Goal: Information Seeking & Learning: Find specific fact

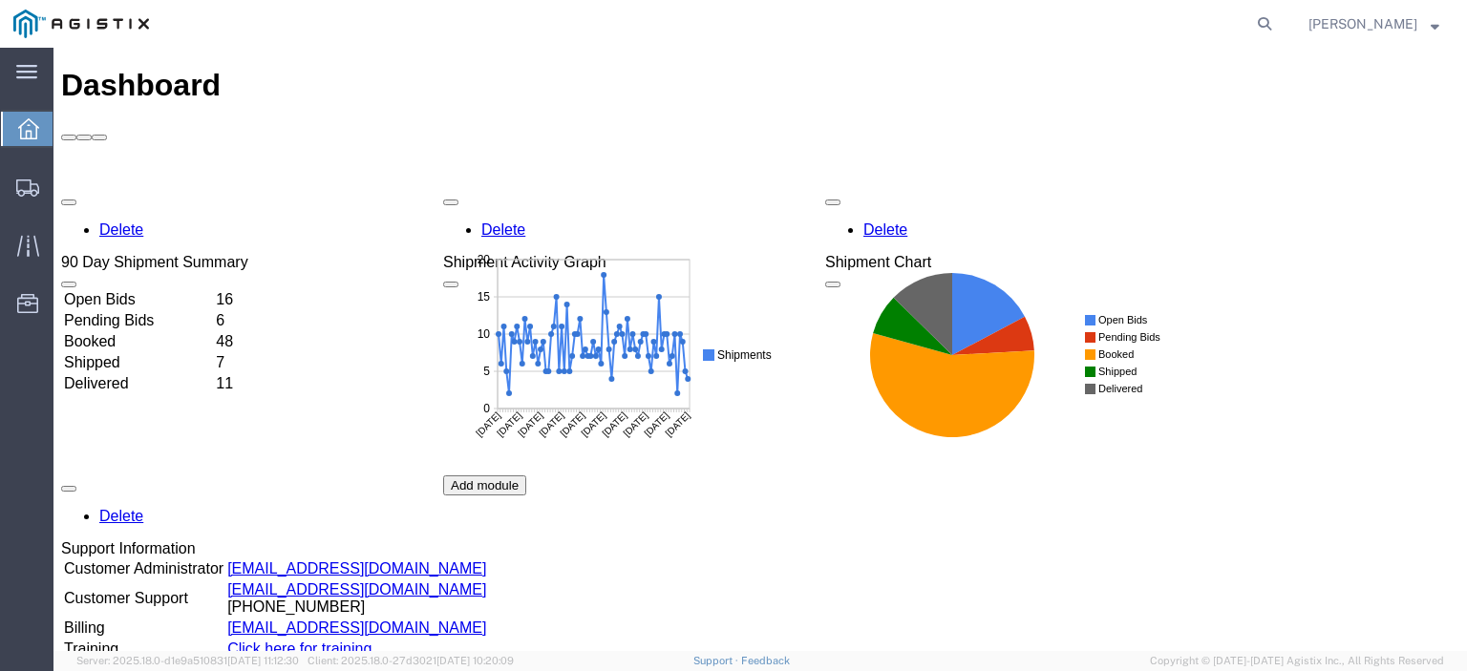
click at [1317, 27] on nav "[PERSON_NAME]" at bounding box center [739, 24] width 1453 height 48
click at [1277, 26] on icon at bounding box center [1264, 24] width 27 height 27
paste input "56765386"
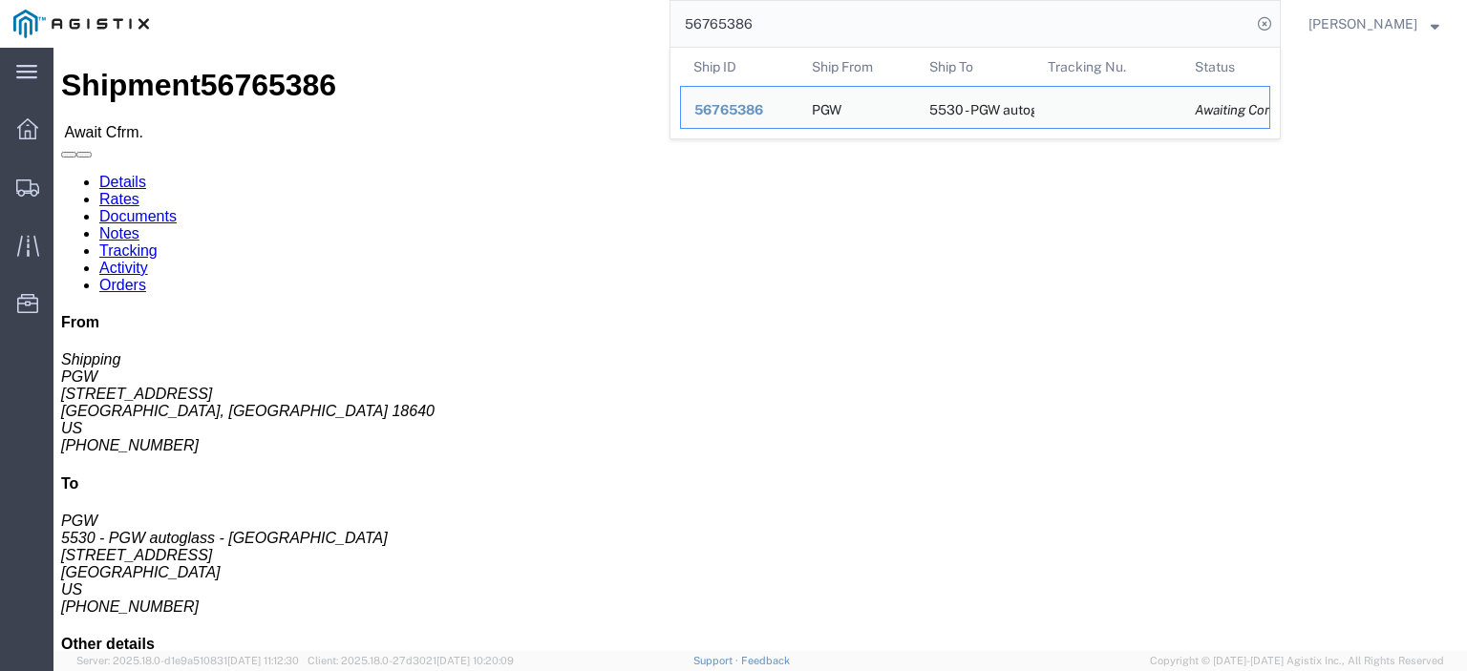
drag, startPoint x: 83, startPoint y: 221, endPoint x: 12, endPoint y: 224, distance: 70.8
click div "Ship From PGW (Shipping) [STREET_ADDRESS] [PHONE_NUMBER] [EMAIL_ADDRESS][DOMAIN…"
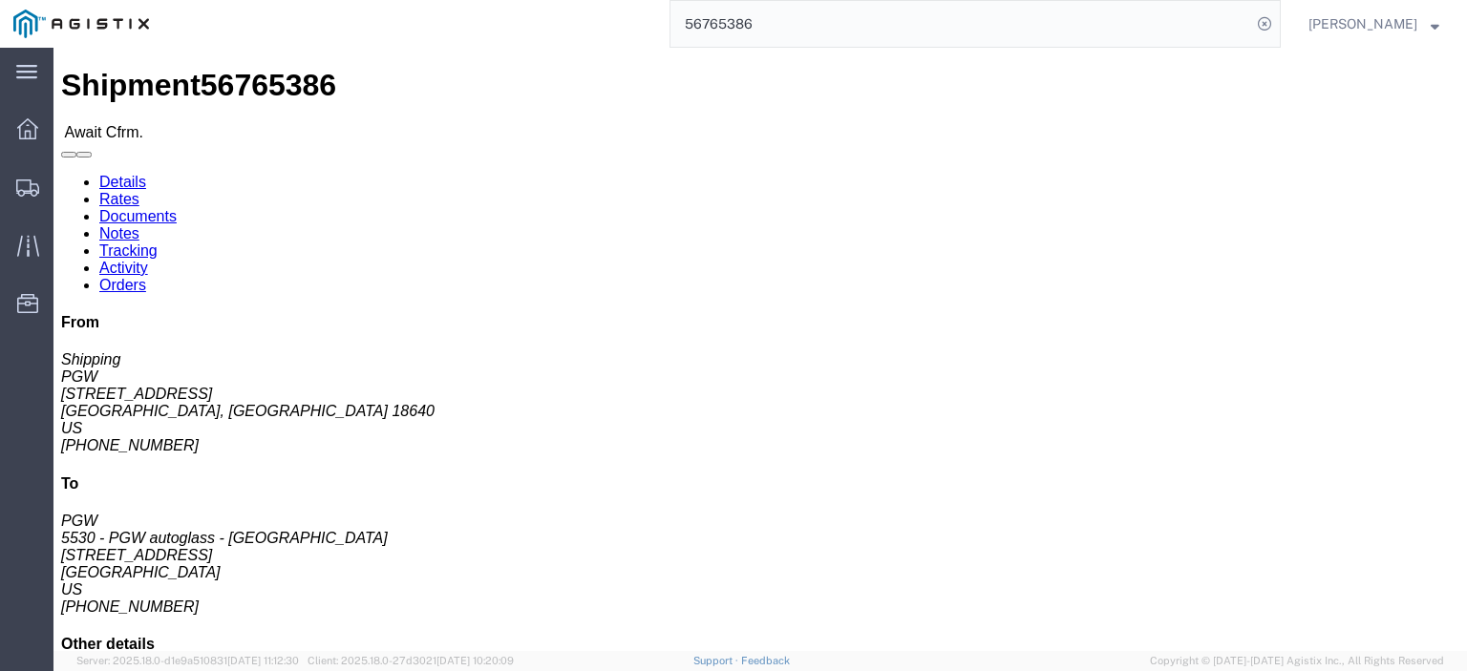
drag, startPoint x: 419, startPoint y: 217, endPoint x: 270, endPoint y: 224, distance: 149.1
click div "Ship To 5530 - PGW autoglass - [GEOGRAPHIC_DATA] (PGW) 5530 [STREET_ADDRESS] [P…"
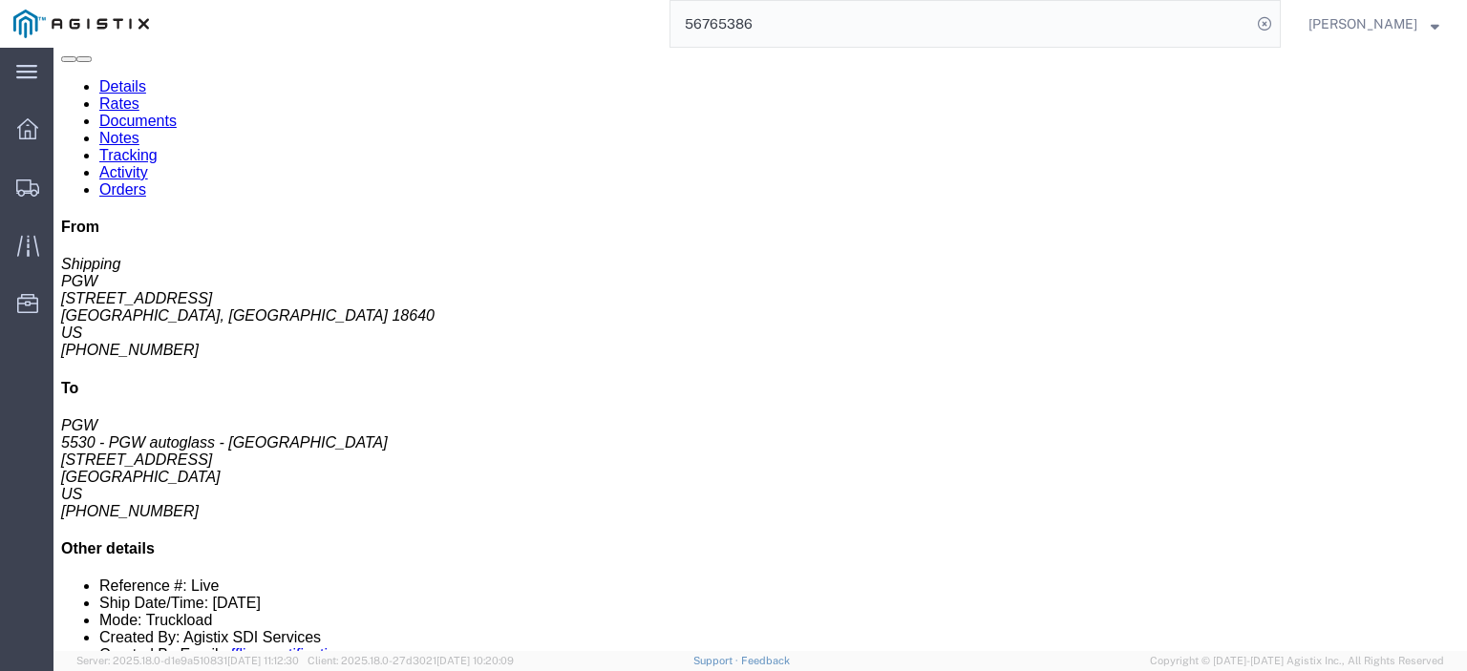
click link "Rates"
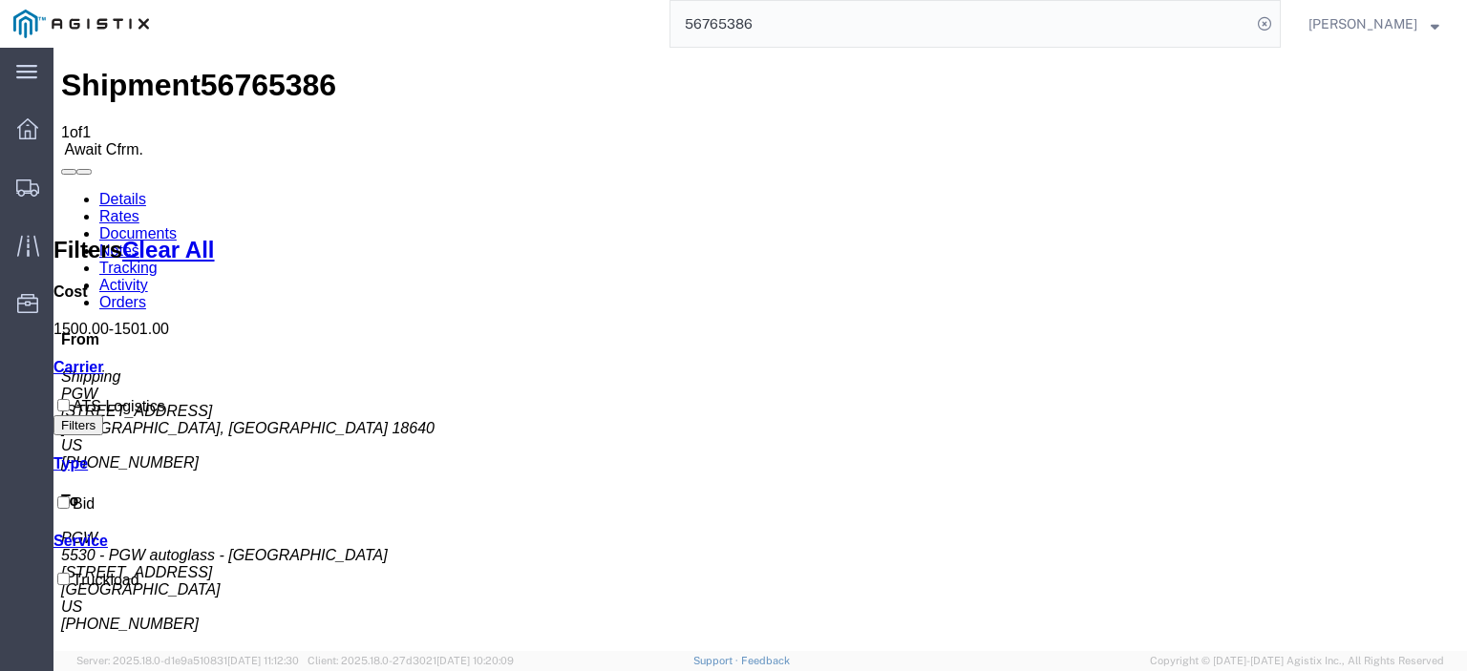
click at [139, 243] on link "Notes" at bounding box center [119, 251] width 40 height 16
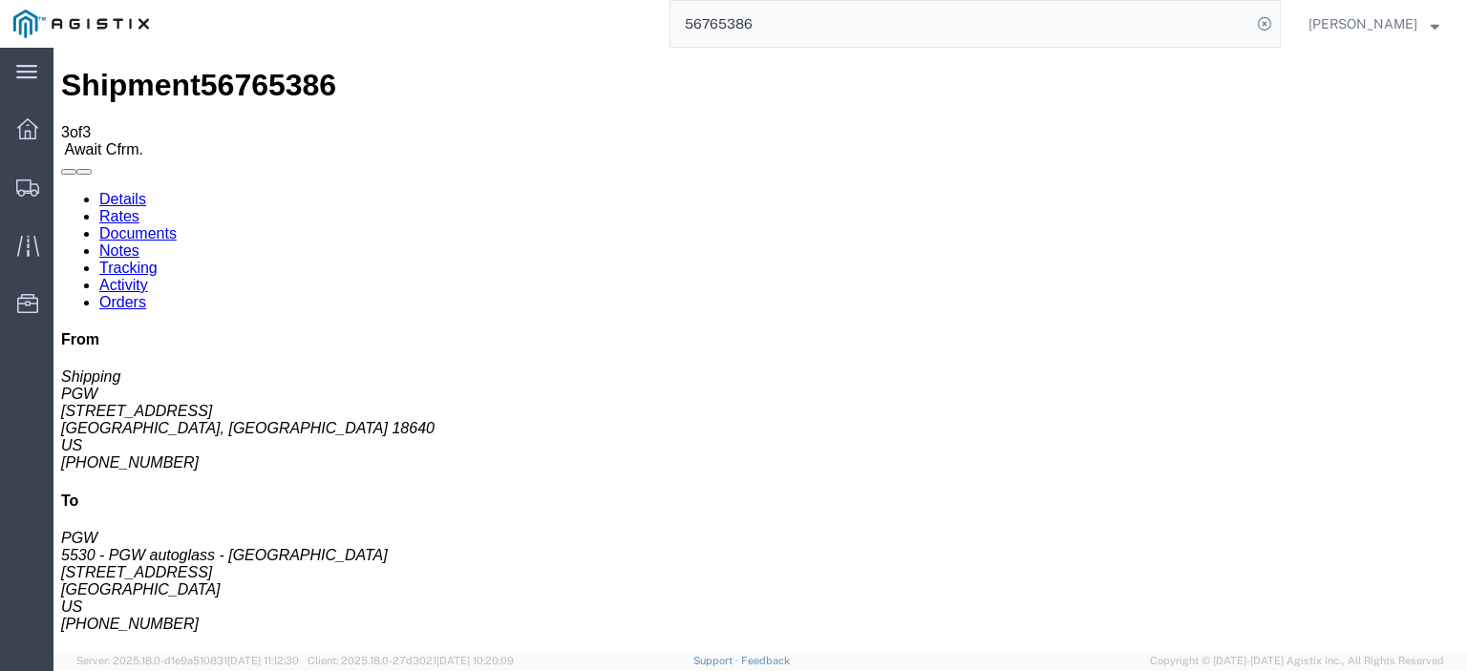
drag, startPoint x: 802, startPoint y: 25, endPoint x: 352, endPoint y: -40, distance: 454.4
click at [352, 0] on html "main_menu Created with Sketch. Collapse Menu Dashboard Shipments Traffic Resour…" at bounding box center [733, 335] width 1467 height 671
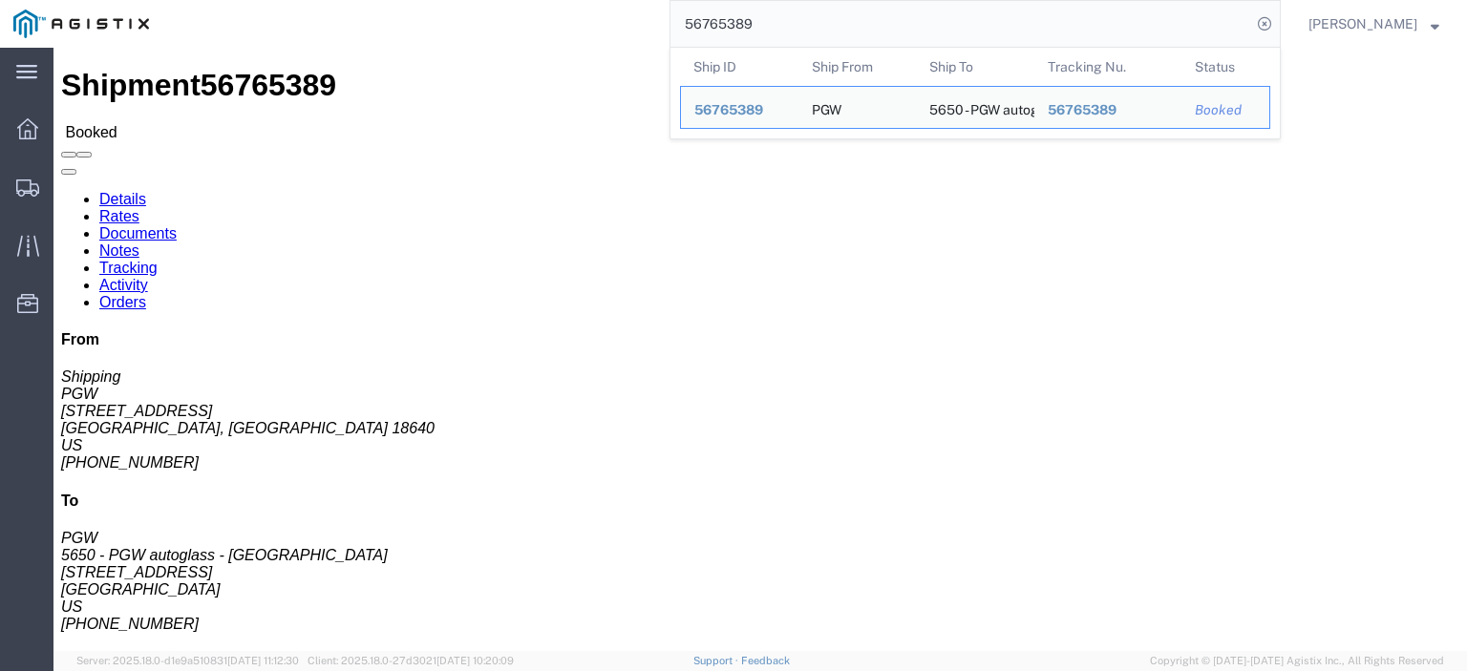
click link "Rates"
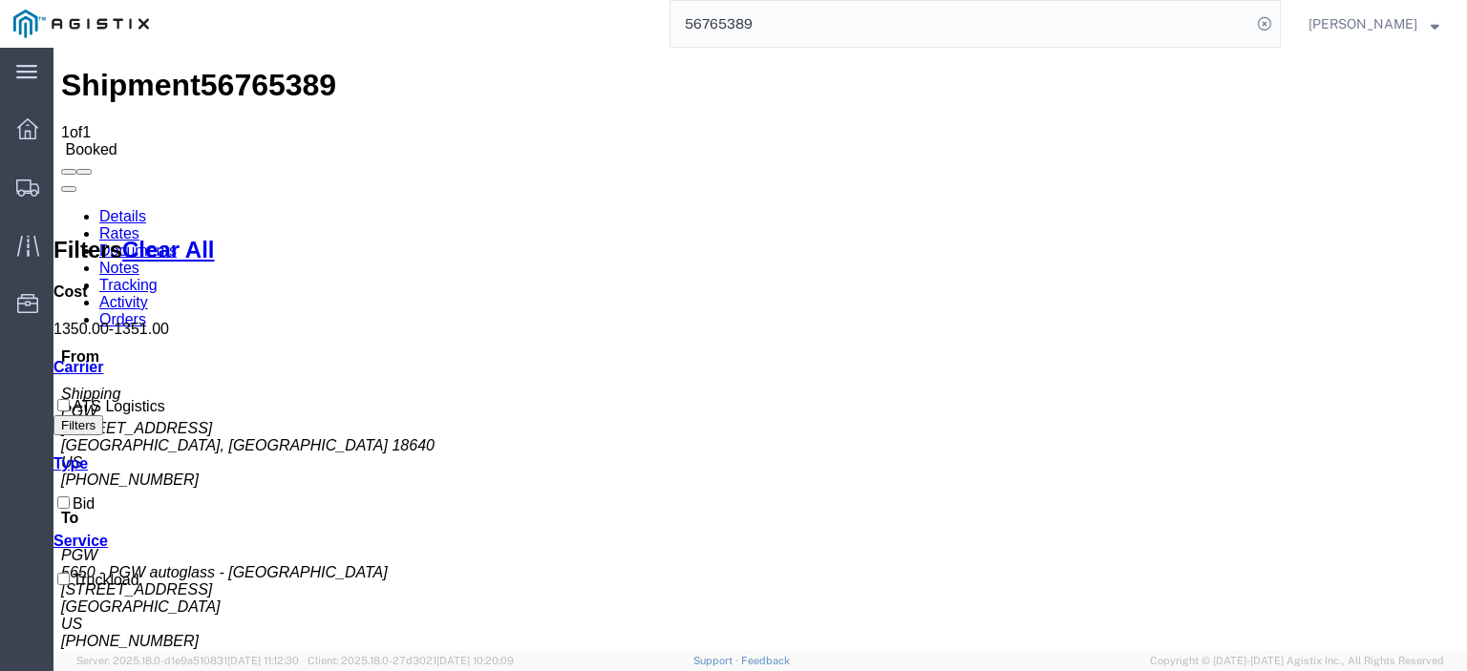
click at [126, 208] on link "Details" at bounding box center [122, 216] width 47 height 16
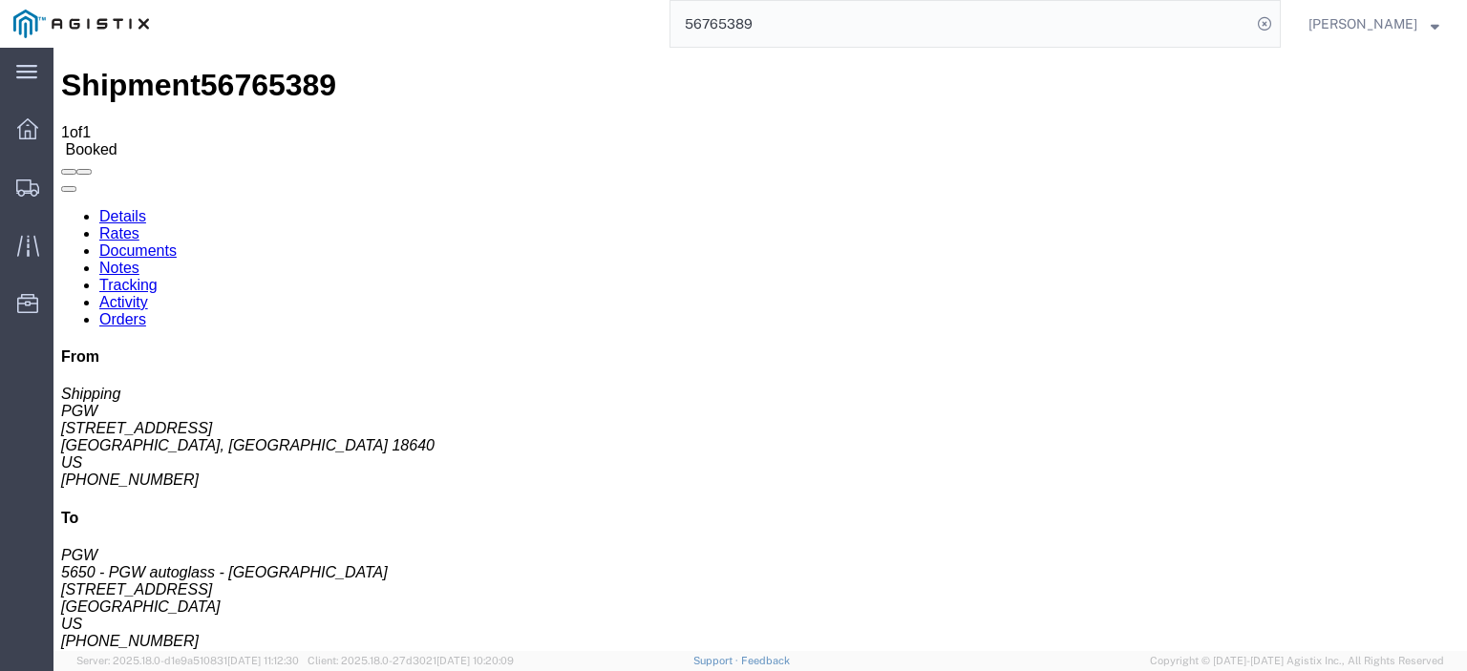
drag, startPoint x: 448, startPoint y: 221, endPoint x: 265, endPoint y: 226, distance: 182.5
click div "Ship To 5650 - PGW autoglass - [GEOGRAPHIC_DATA] (PGW) 5650 [STREET_ADDRESS] [P…"
copy address "[STREET_ADDRESS]"
click span "56765389"
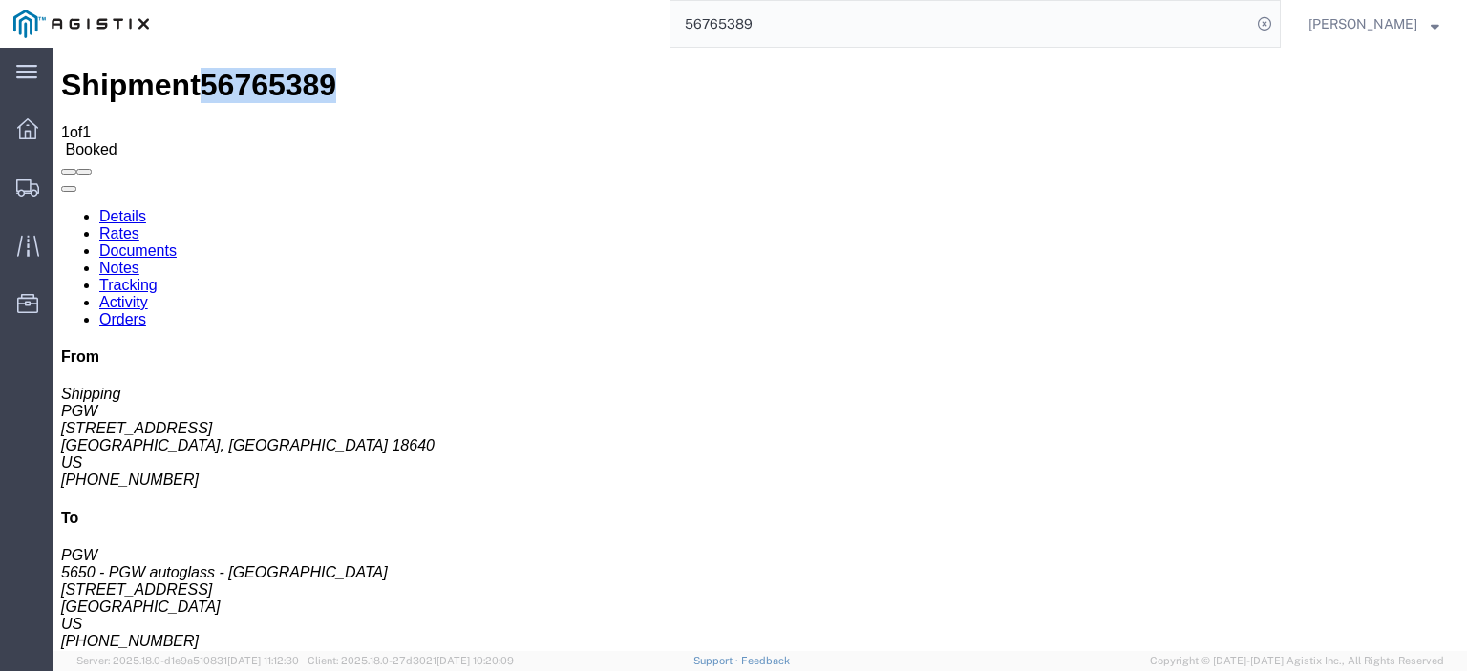
copy span "56765389"
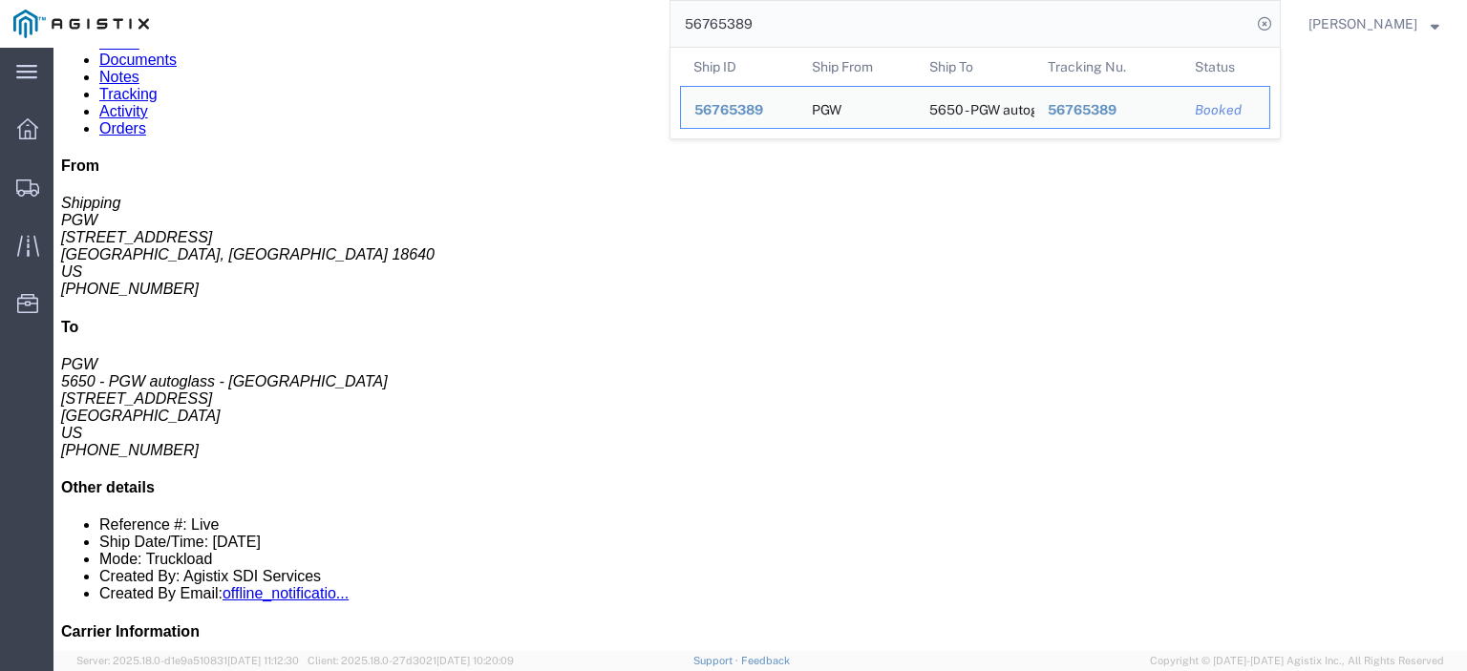
drag, startPoint x: 802, startPoint y: 42, endPoint x: 353, endPoint y: 1, distance: 450.6
click at [356, 7] on div "56765389 Ship ID Ship From Ship To Tracking Nu. Status Ship ID 56765389 Ship Fr…" at bounding box center [721, 24] width 1118 height 48
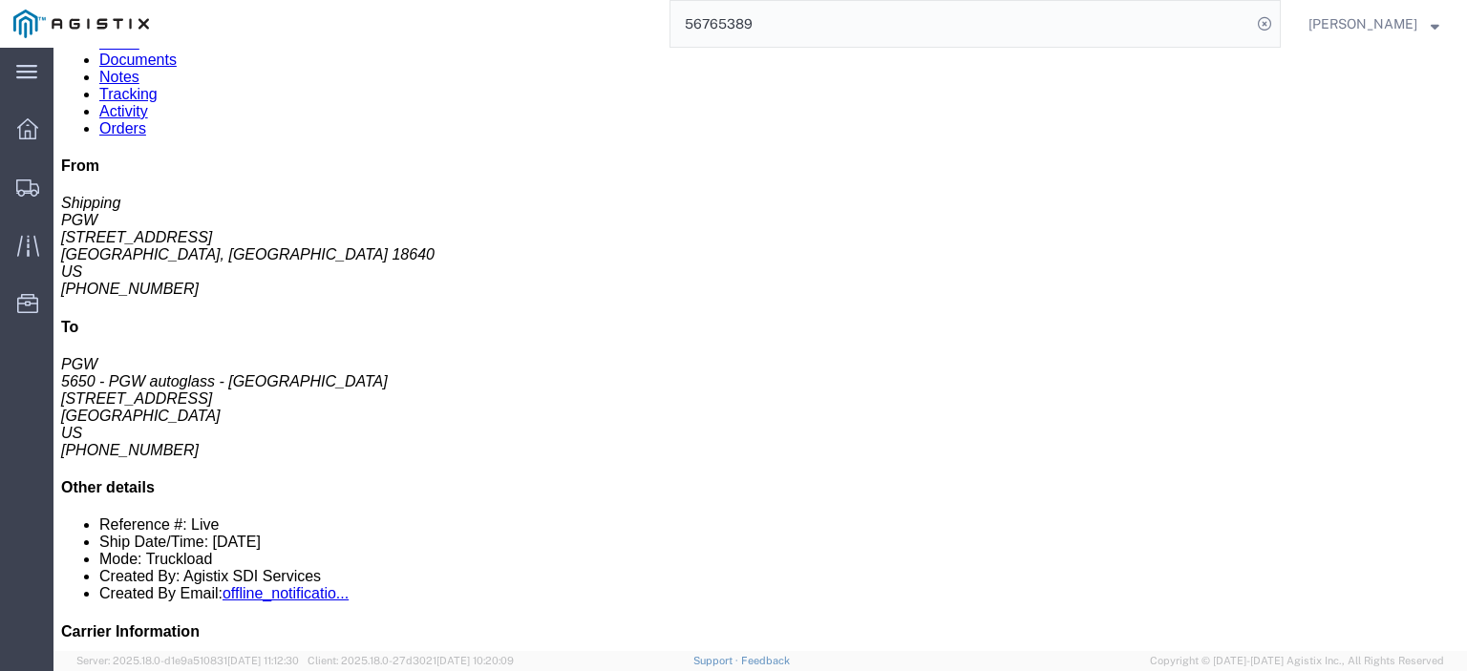
paste input "1"
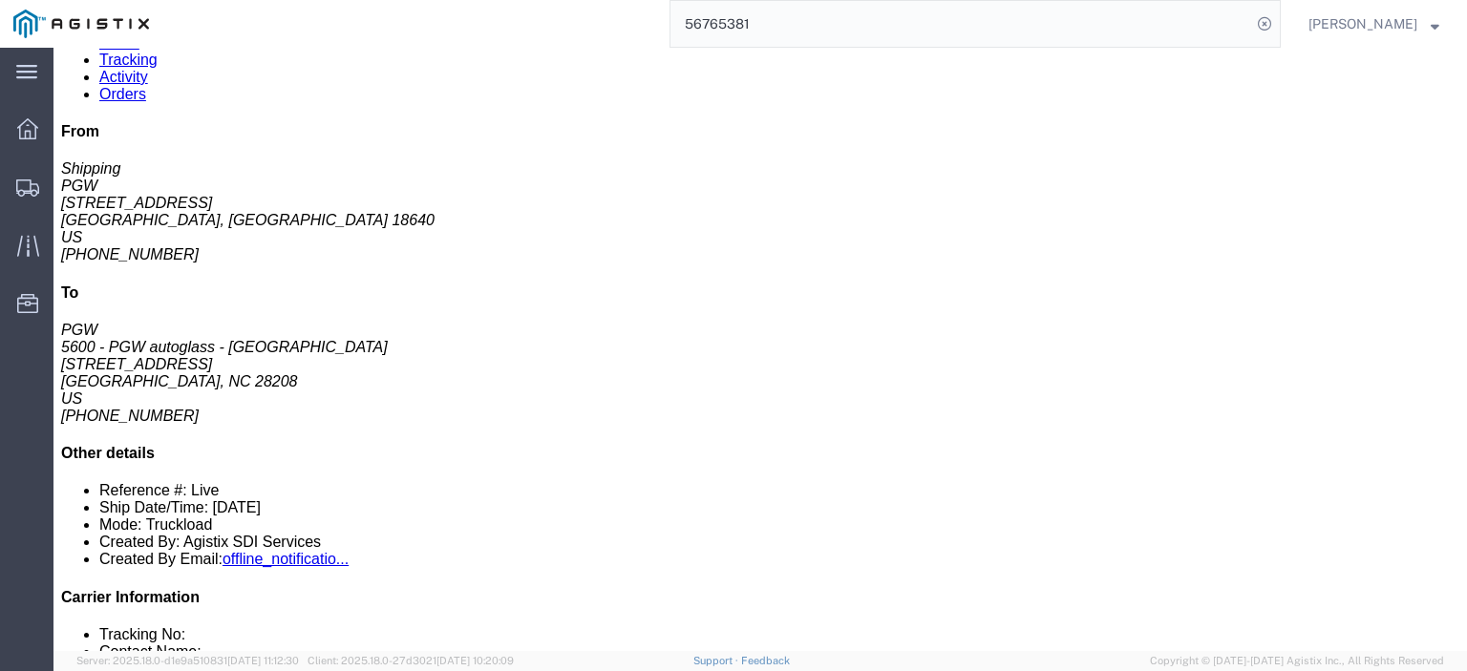
drag, startPoint x: 701, startPoint y: 30, endPoint x: 678, endPoint y: 25, distance: 23.4
click at [680, 26] on div "56765381" at bounding box center [721, 24] width 1118 height 48
paste input "search"
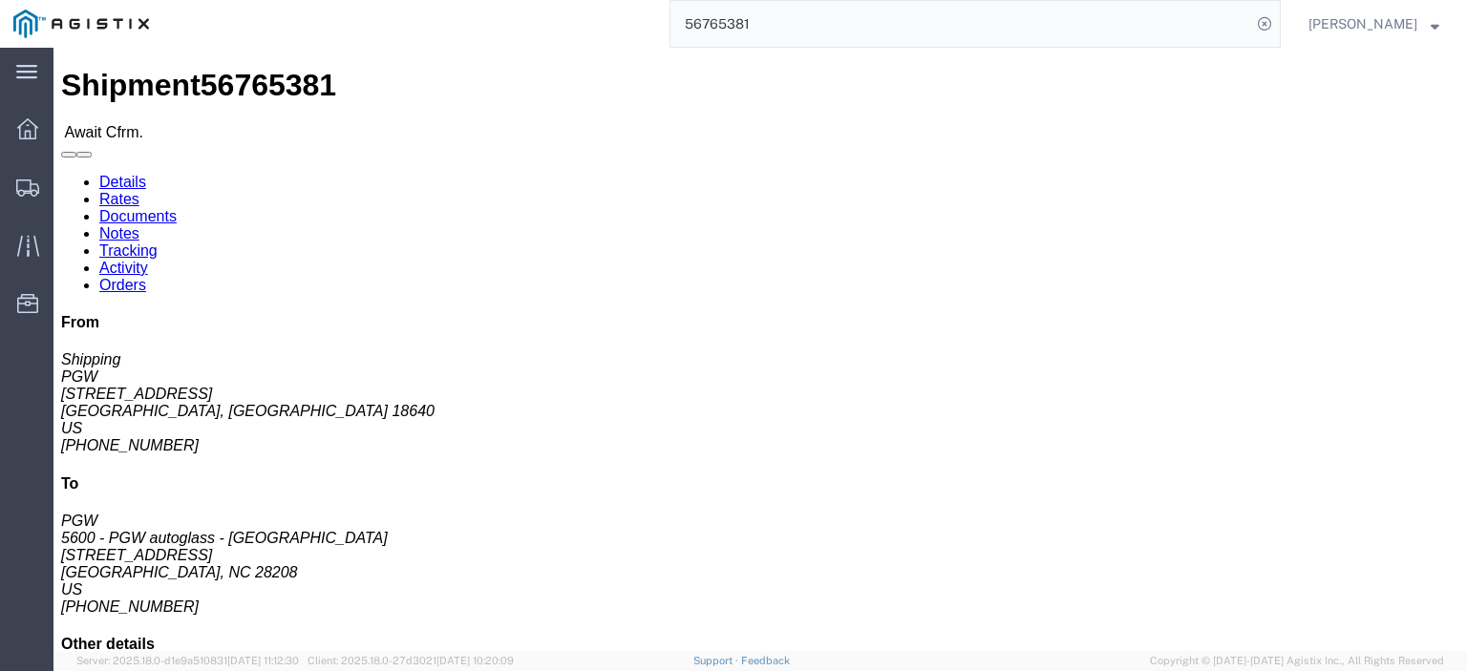
click link "Rates"
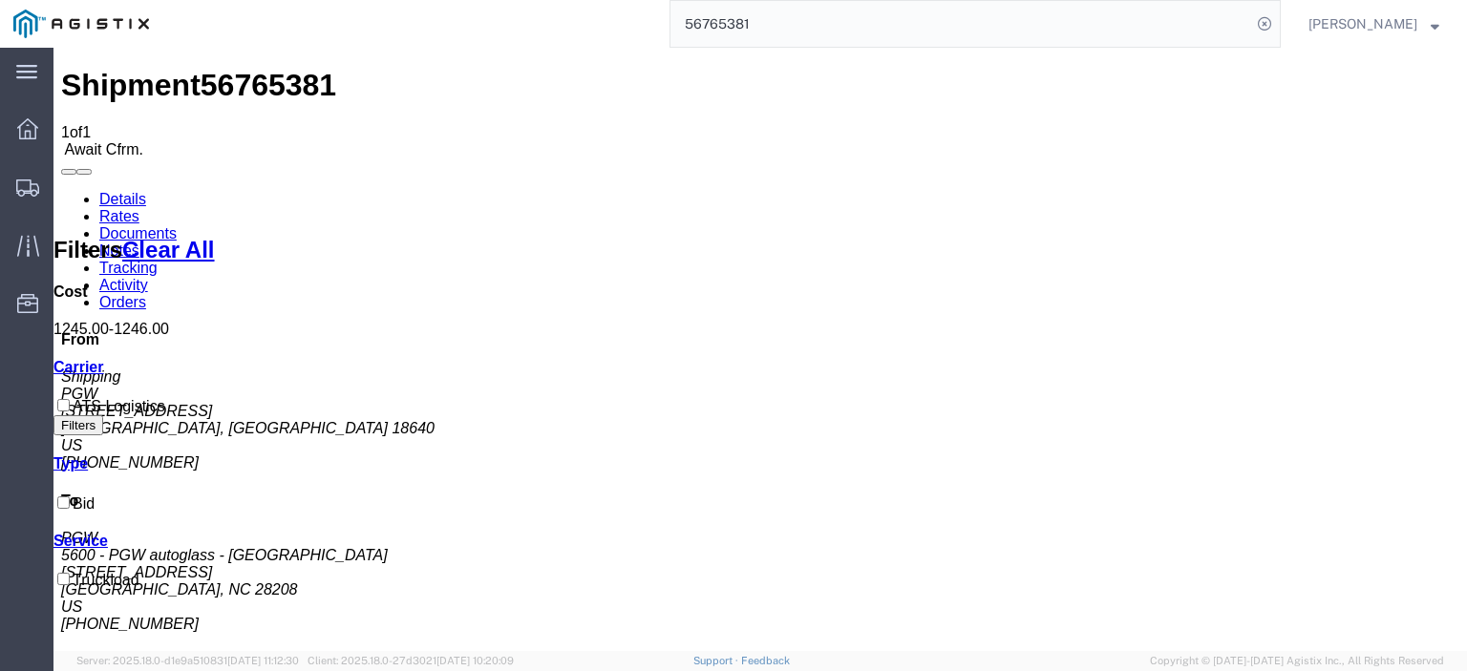
click at [108, 191] on link "Details" at bounding box center [122, 199] width 47 height 16
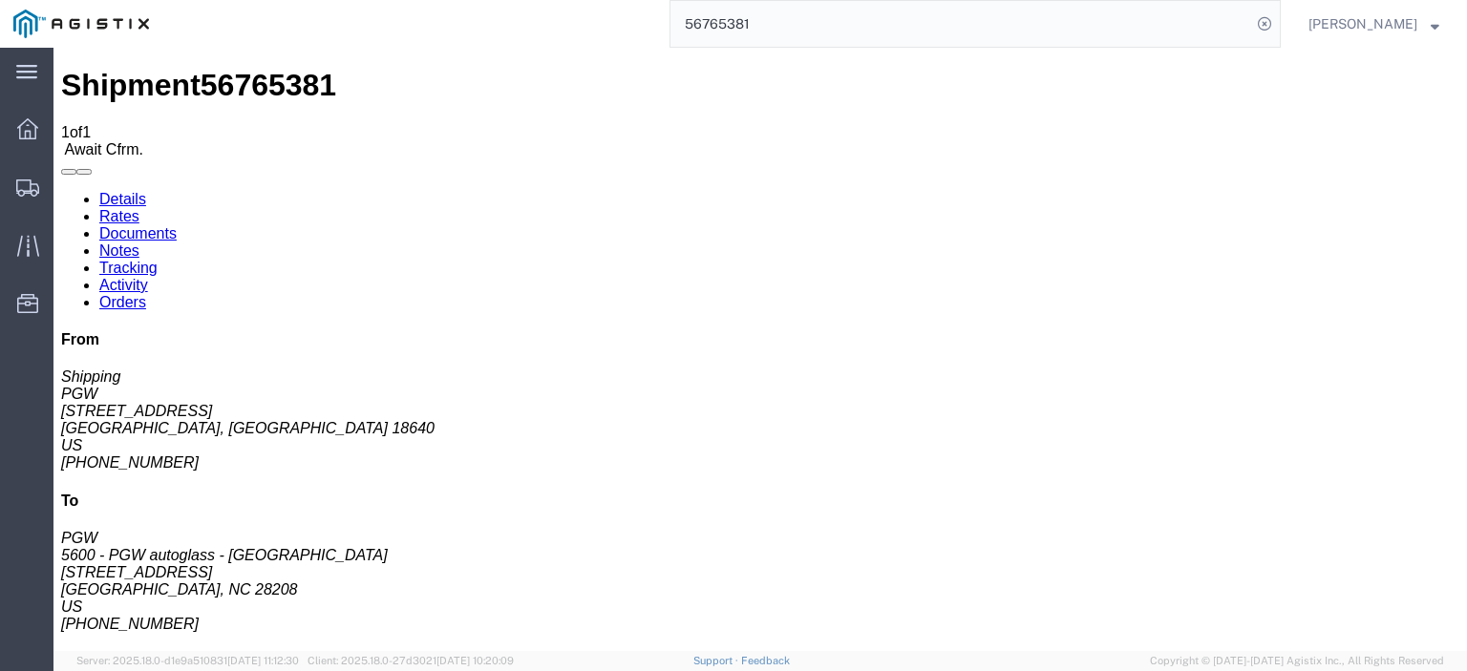
drag, startPoint x: 347, startPoint y: 218, endPoint x: 271, endPoint y: 219, distance: 75.4
click div "Ship To 5600 - PGW autoglass - [GEOGRAPHIC_DATA] (PGW) [GEOGRAPHIC_DATA][STREET…"
click span "56765381"
copy span "56765381"
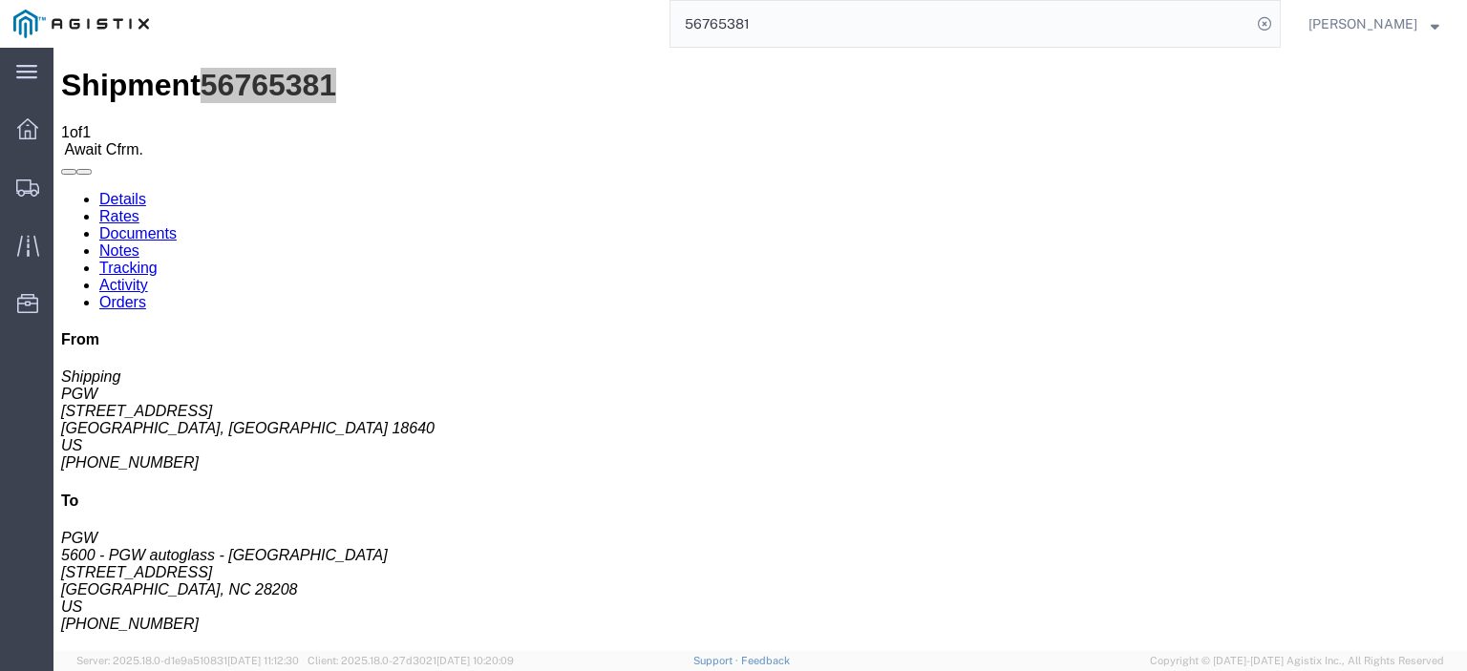
drag, startPoint x: 828, startPoint y: 30, endPoint x: 557, endPoint y: 6, distance: 272.2
click at [557, 6] on div "56765381" at bounding box center [721, 24] width 1118 height 48
paste input "6135"
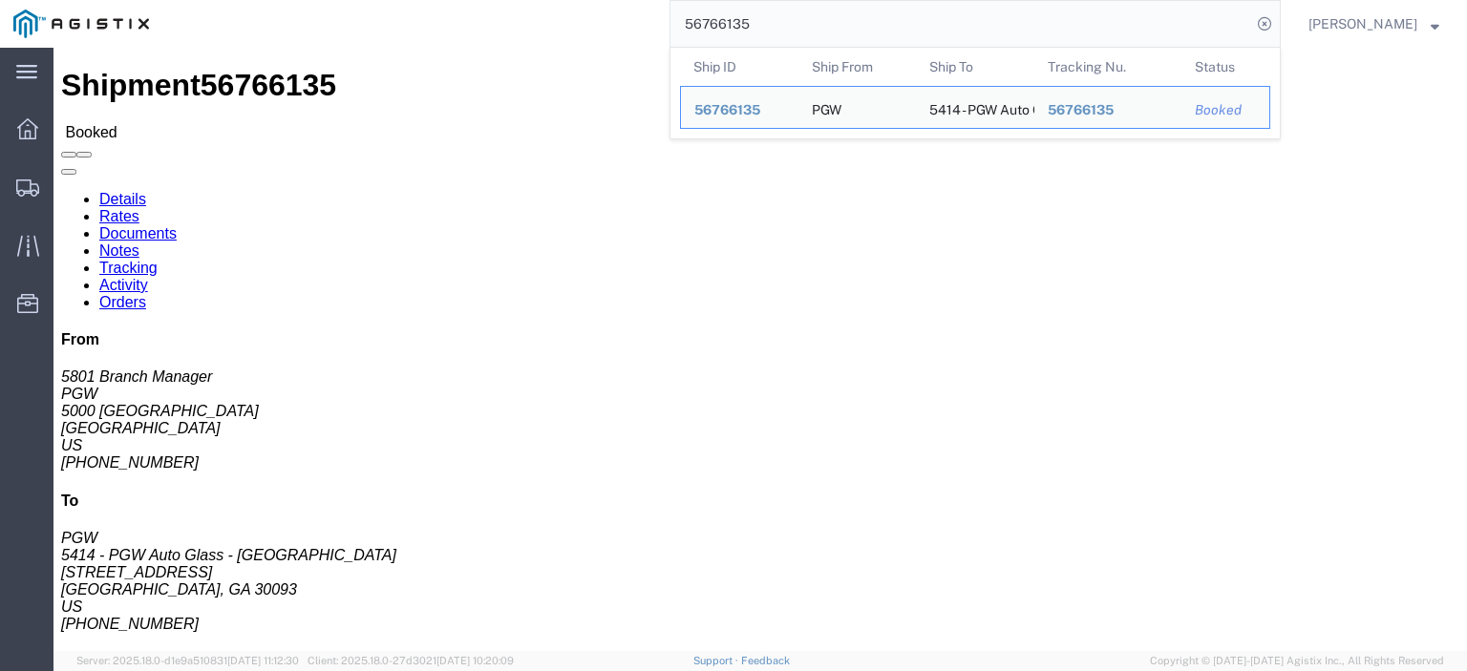
drag, startPoint x: 141, startPoint y: 227, endPoint x: 3, endPoint y: 224, distance: 138.5
click div "Shipment Detail Ship From PGW (5801 Branch Manager) [STREET_ADDRESS] [PHONE_NUM…"
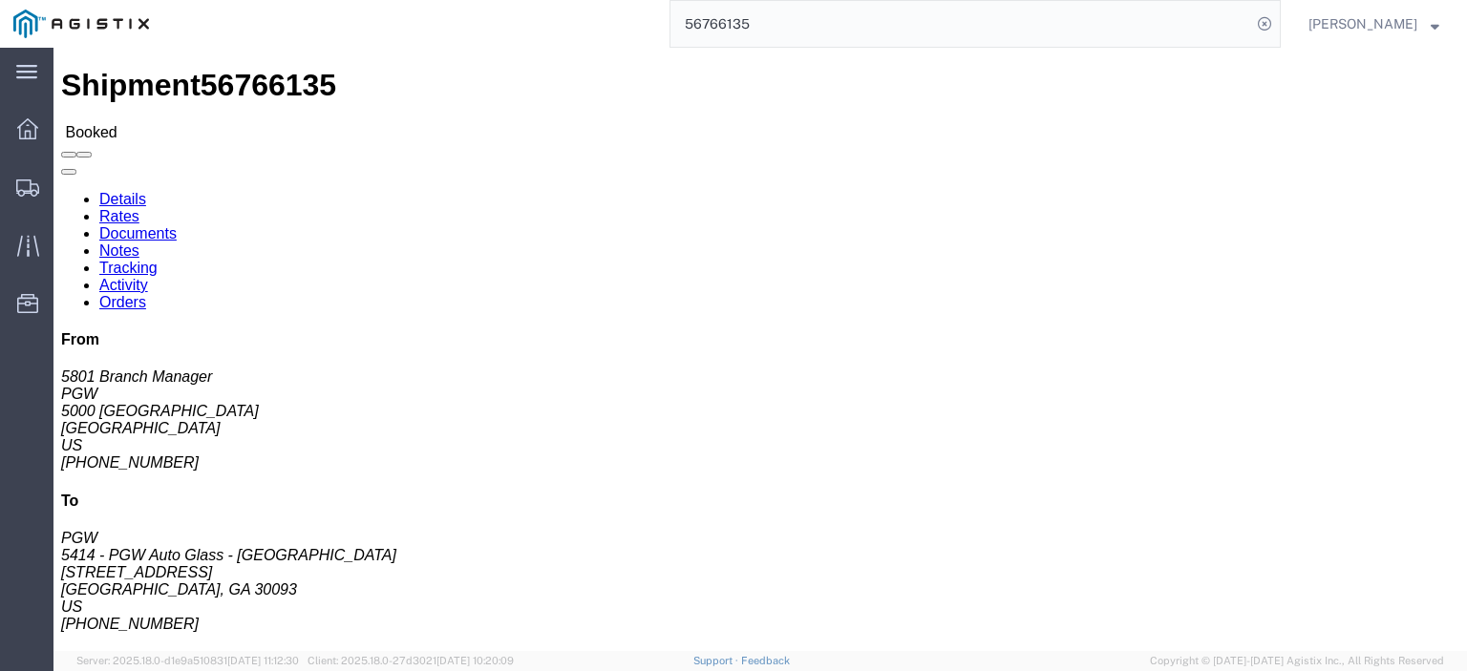
copy address "5000 [GEOGRAPHIC_DATA]"
drag, startPoint x: 460, startPoint y: 222, endPoint x: 275, endPoint y: 225, distance: 185.2
click address "5414 - PGW Auto Glass - [GEOGRAPHIC_DATA] (PGW) [GEOGRAPHIC_DATA][STREET_ADDRES…"
copy address "[STREET_ADDRESS]"
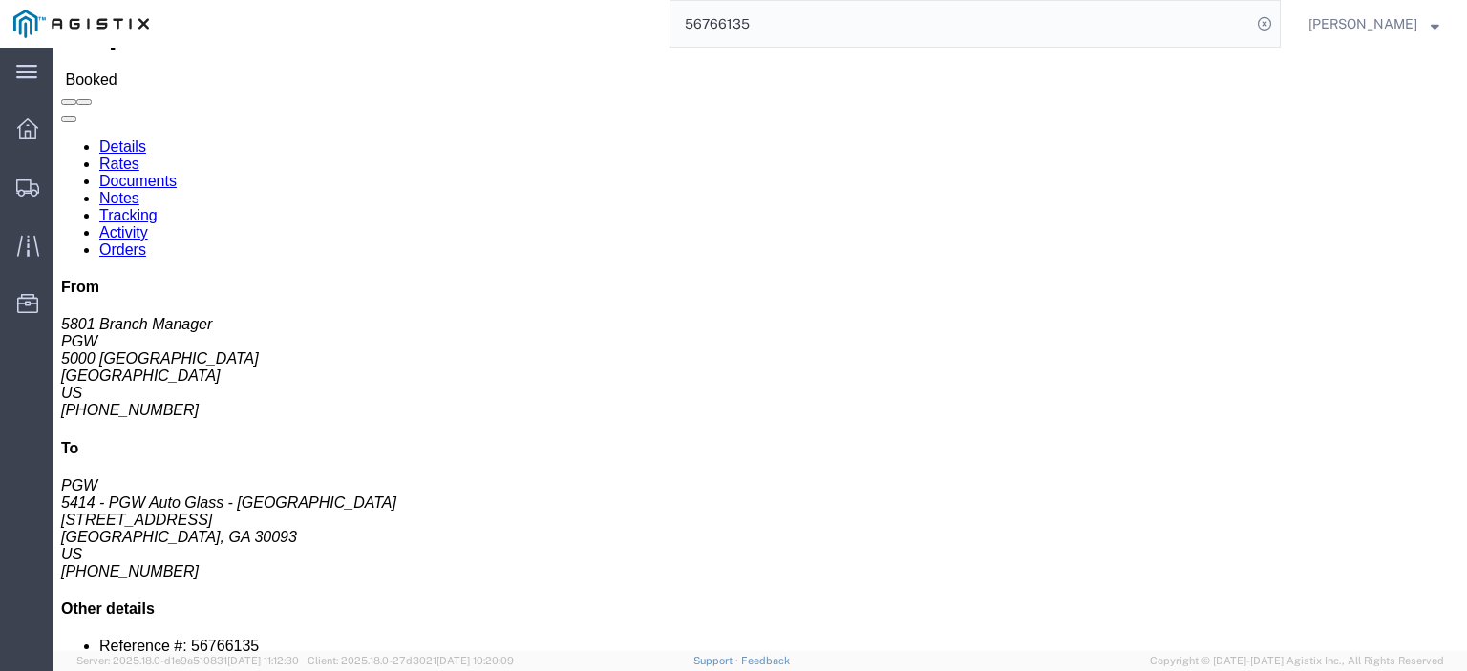
scroll to position [95, 0]
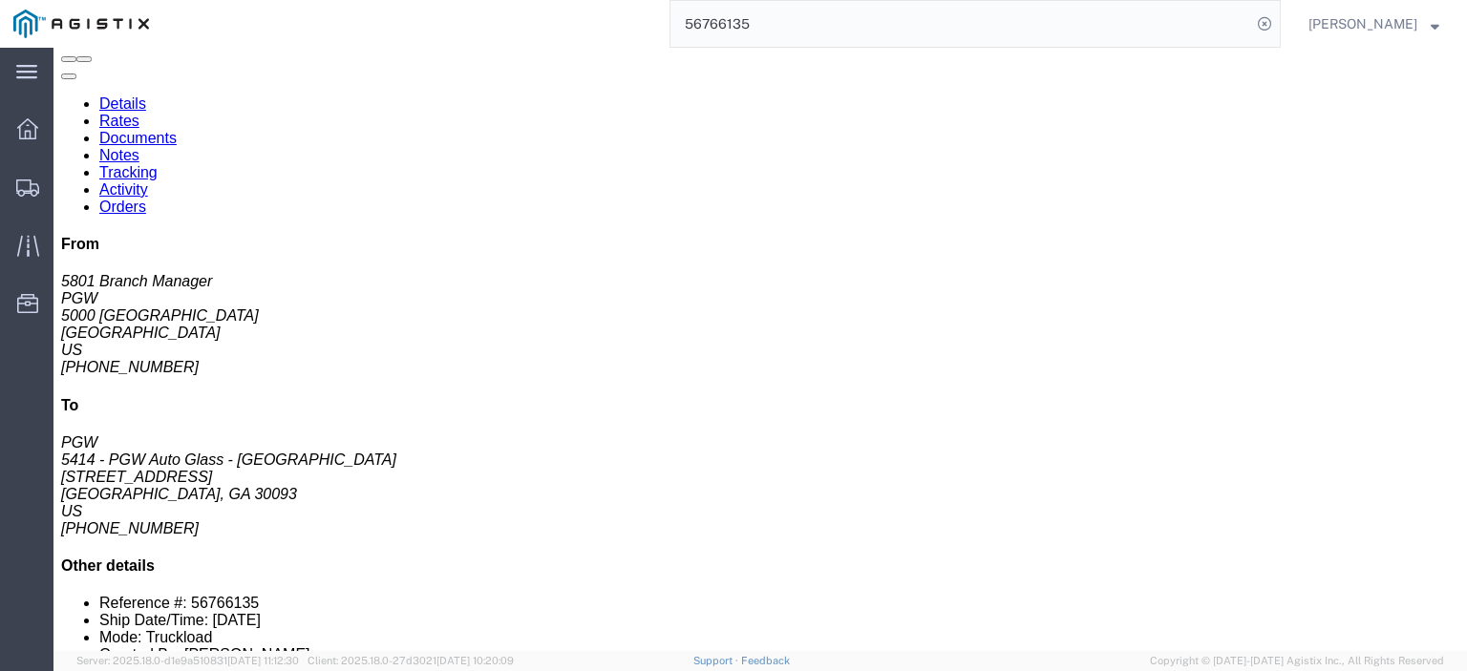
click link "Rates"
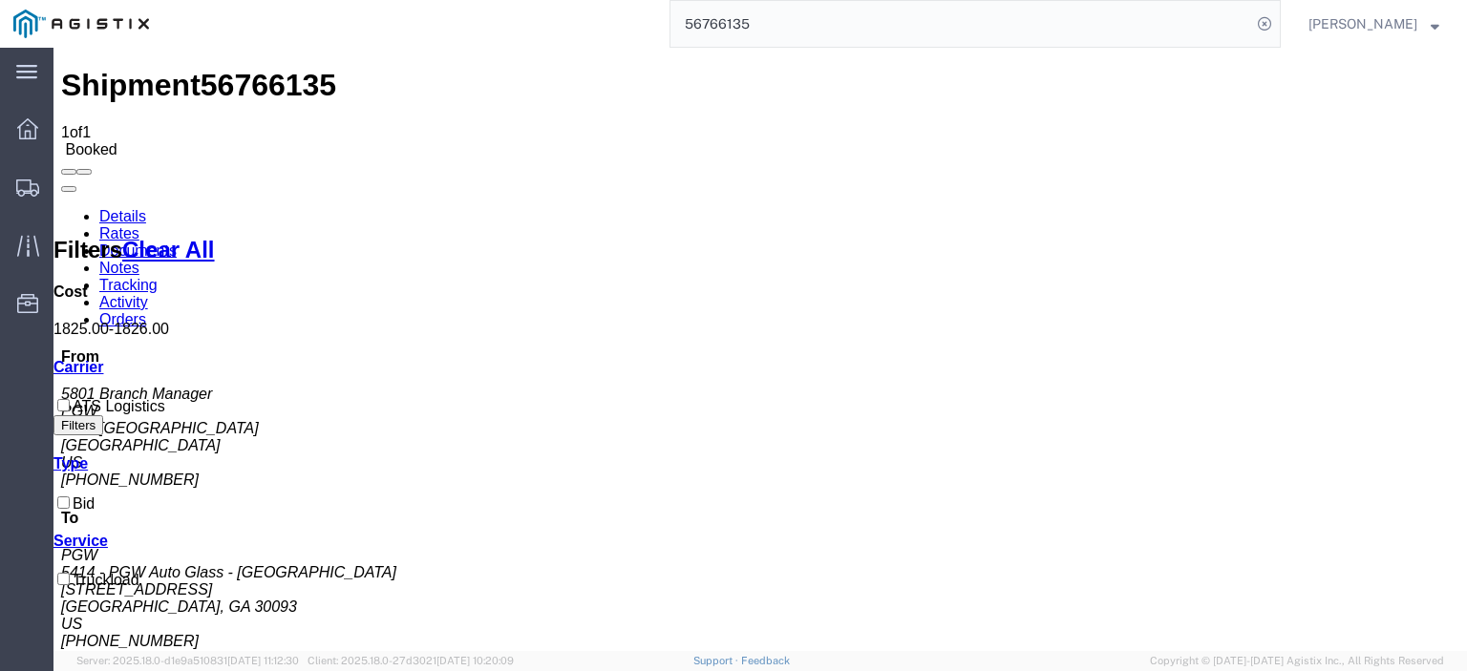
click at [129, 208] on link "Details" at bounding box center [122, 216] width 47 height 16
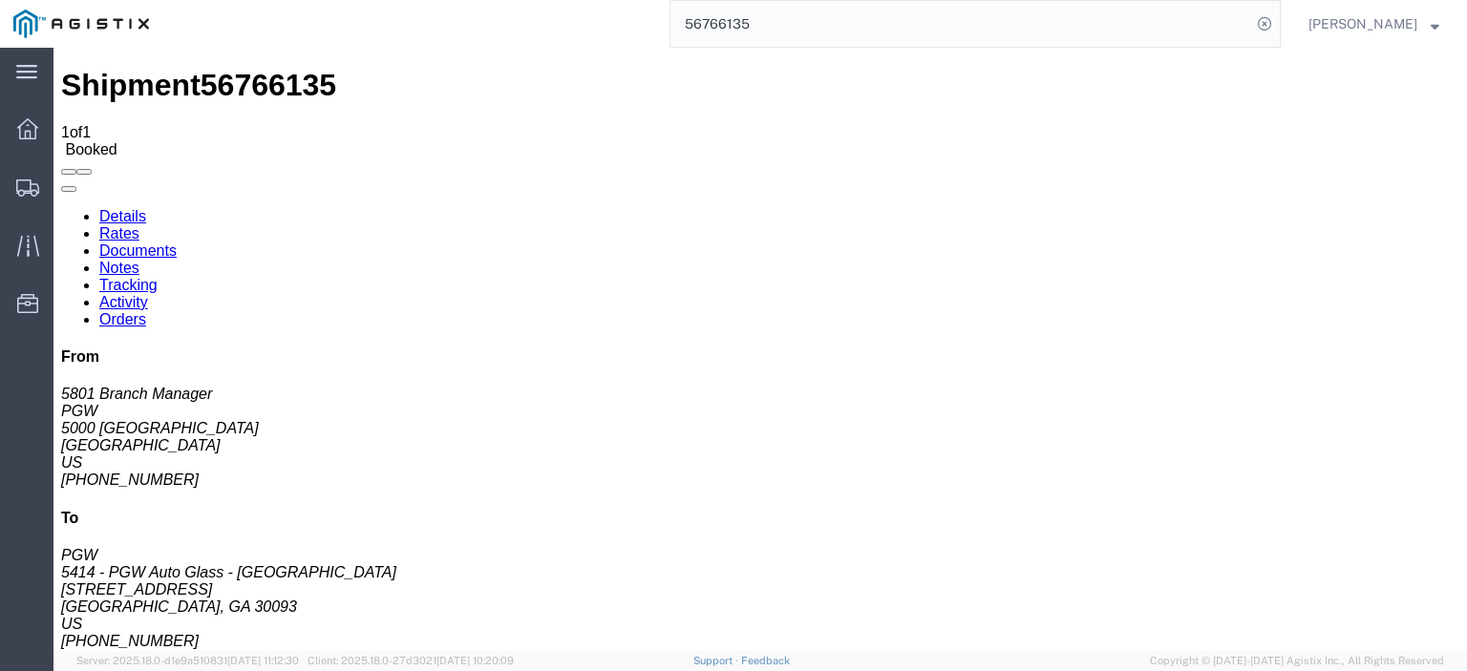
click link "Rates"
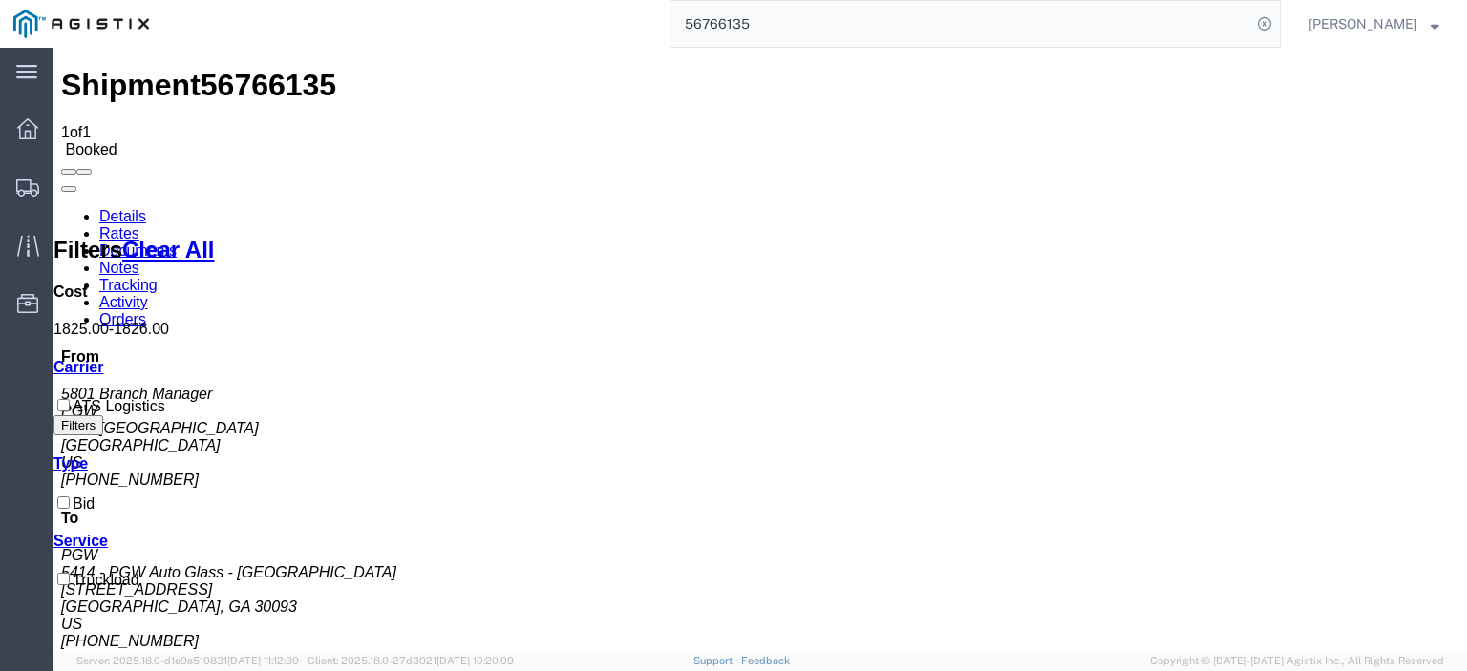
click at [139, 260] on link "Notes" at bounding box center [119, 268] width 40 height 16
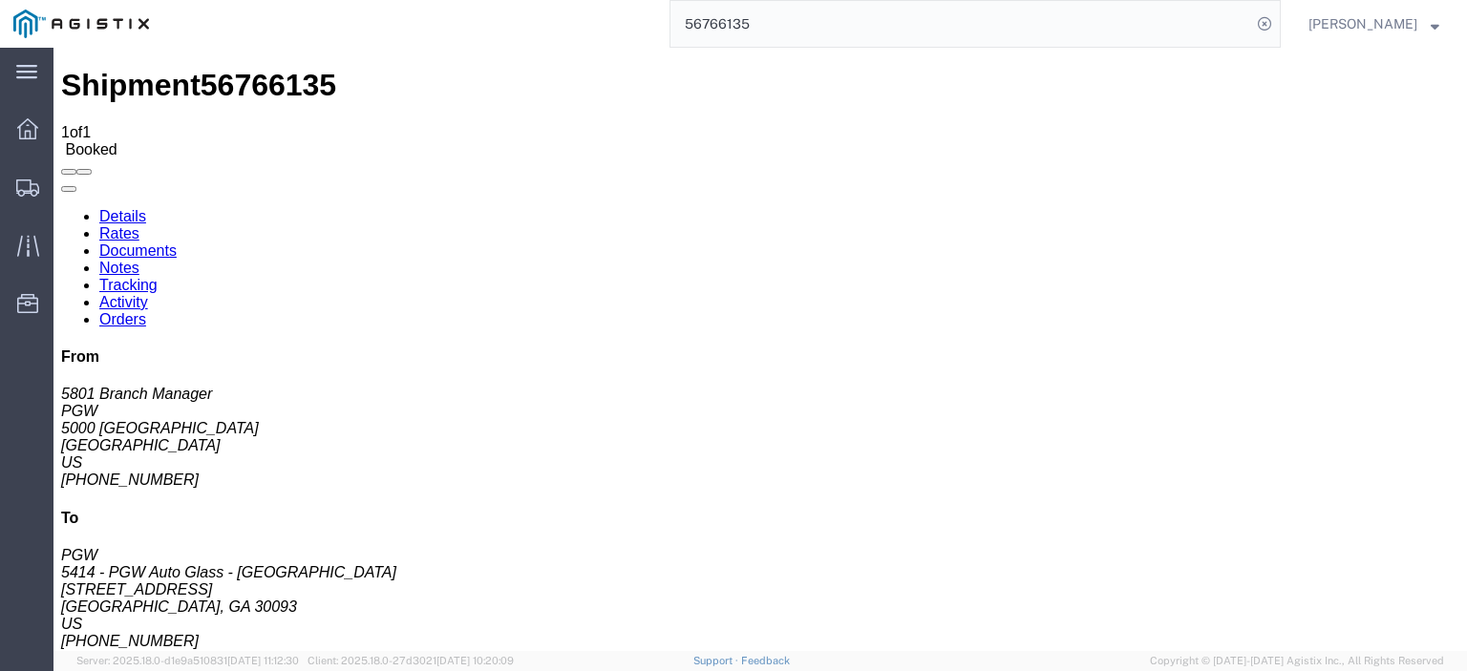
drag, startPoint x: 793, startPoint y: 24, endPoint x: 424, endPoint y: -52, distance: 377.1
click at [424, 0] on html "main_menu Created with Sketch. Collapse Menu Dashboard Shipments Traffic Resour…" at bounding box center [733, 335] width 1467 height 671
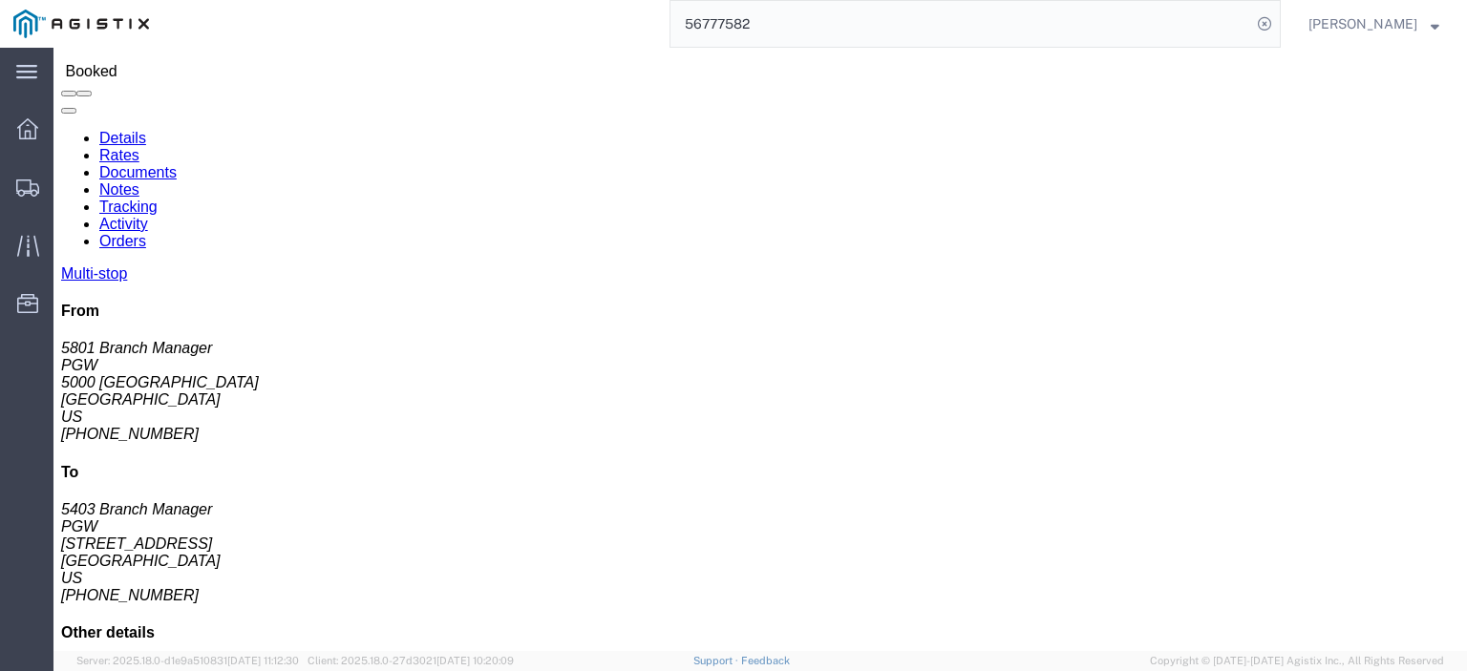
scroll to position [95, 0]
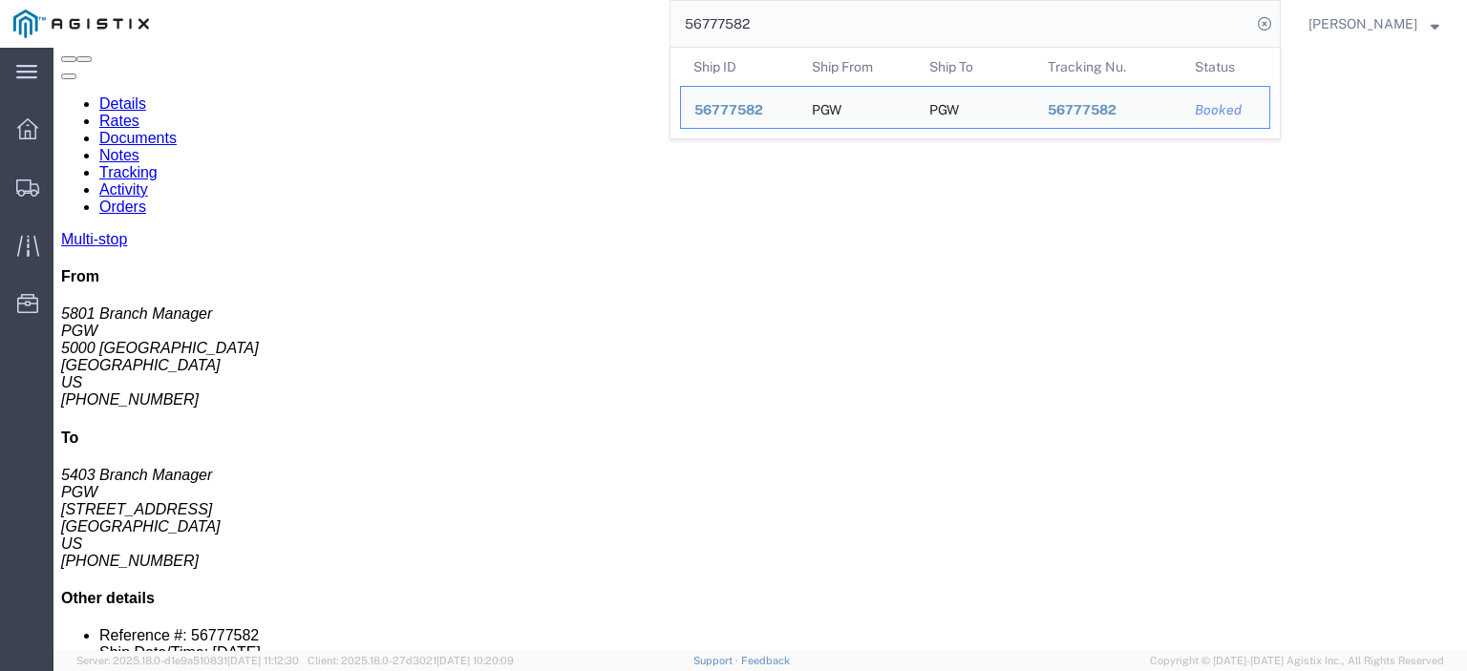
drag, startPoint x: 147, startPoint y: 131, endPoint x: 26, endPoint y: 128, distance: 121.3
click address "PGW (5801 Branch Manager) [STREET_ADDRESS] [PHONE_NUMBER] [EMAIL_ADDRESS][DOMAI…"
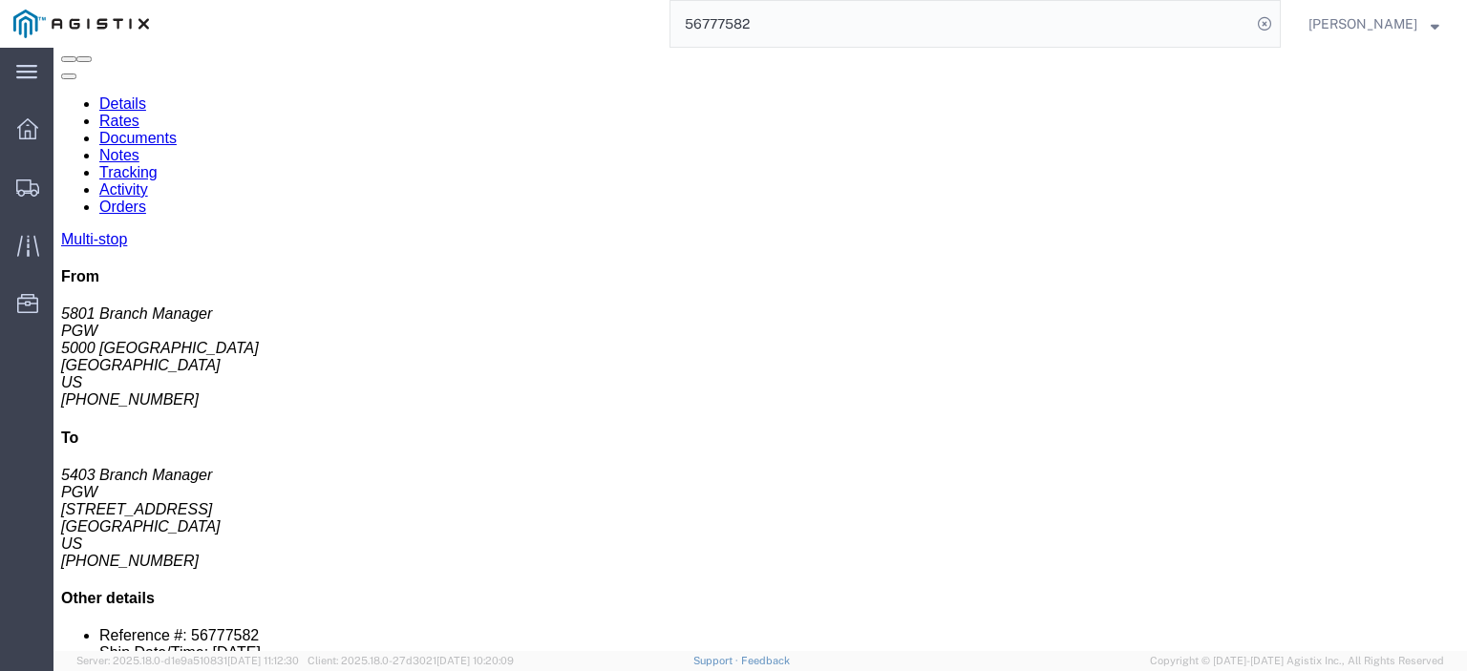
copy address "5000 [GEOGRAPHIC_DATA]"
drag, startPoint x: 368, startPoint y: 127, endPoint x: 246, endPoint y: 124, distance: 121.3
click div "Ship From PGW (5801 Branch Manager) [STREET_ADDRESS] [PHONE_NUMBER] [EMAIL_ADDR…"
click address "PGW (5403 Branch Manager) [STREET_ADDRESS] [PHONE_NUMBER] [EMAIL_ADDRESS][DOMAI…"
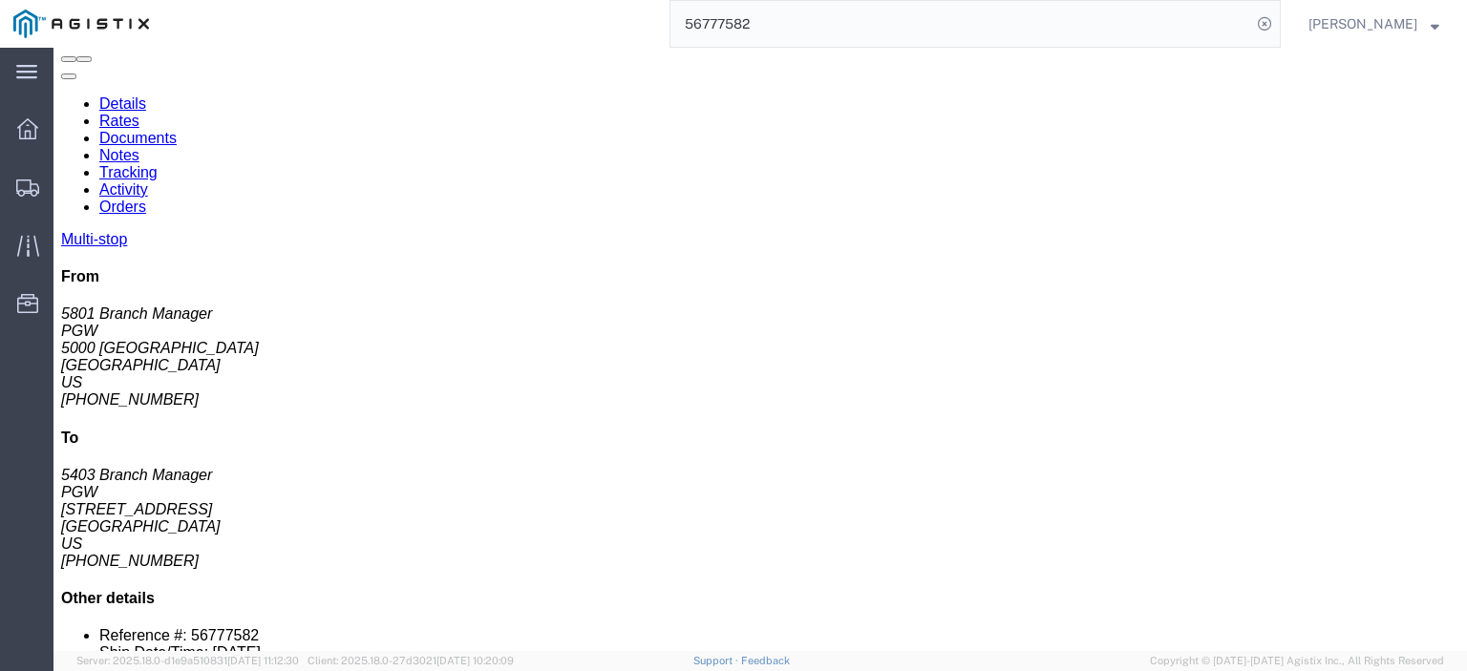
drag, startPoint x: 367, startPoint y: 127, endPoint x: 271, endPoint y: 136, distance: 95.9
click div "Ship To PGW (5403 Branch Manager) [STREET_ADDRESS] [PHONE_NUMBER] [EMAIL_ADDRES…"
copy address "[STREET_ADDRESS]"
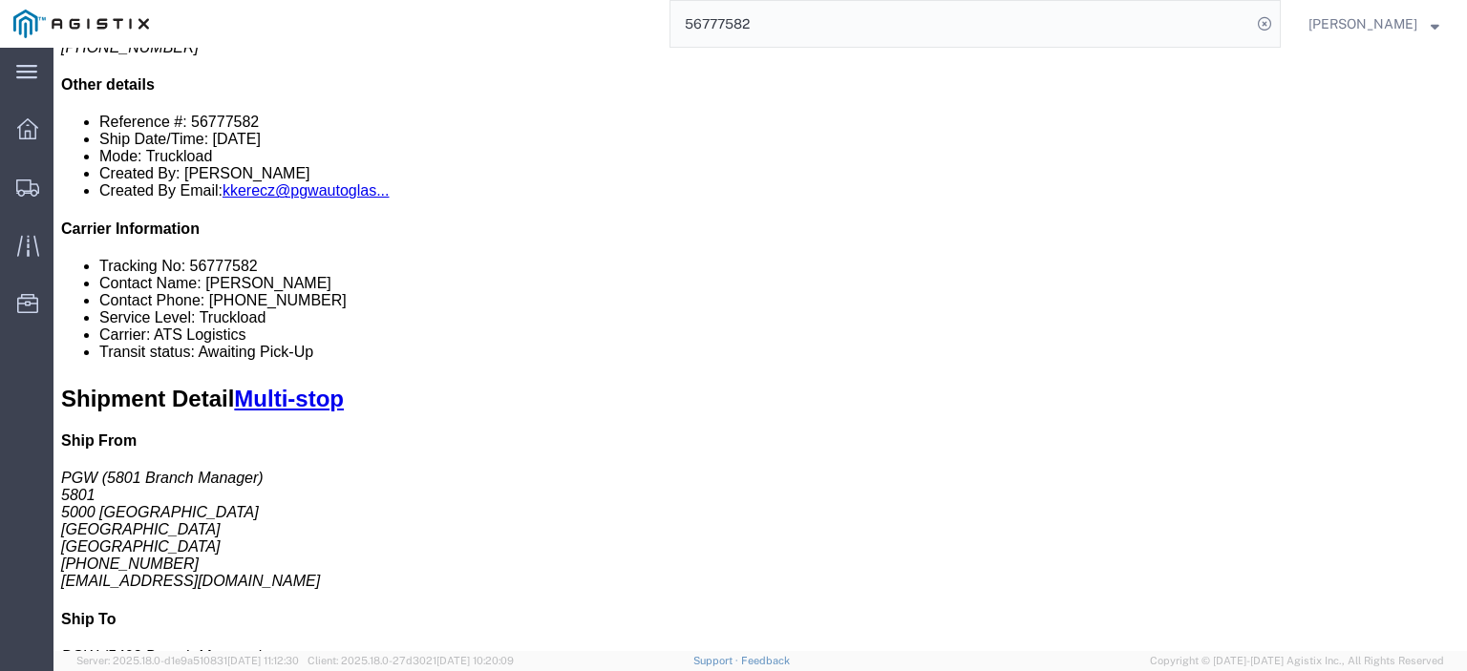
scroll to position [286, 0]
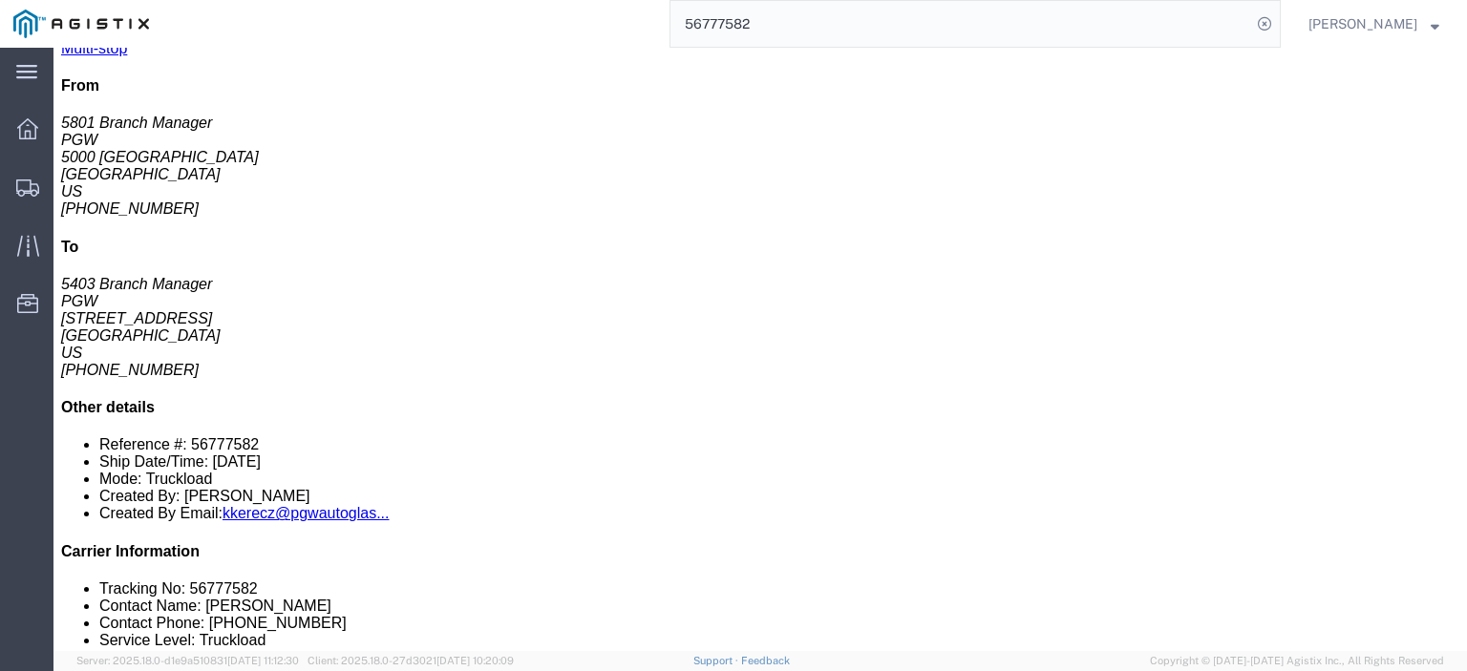
drag, startPoint x: 340, startPoint y: 277, endPoint x: 229, endPoint y: 276, distance: 110.8
click div "[STREET_ADDRESS]"
copy div "[STREET_ADDRESS]"
drag, startPoint x: 418, startPoint y: 257, endPoint x: 214, endPoint y: 263, distance: 204.4
click td "PGW Autoglass-AMG Abilene [STREET_ADDRESS]"
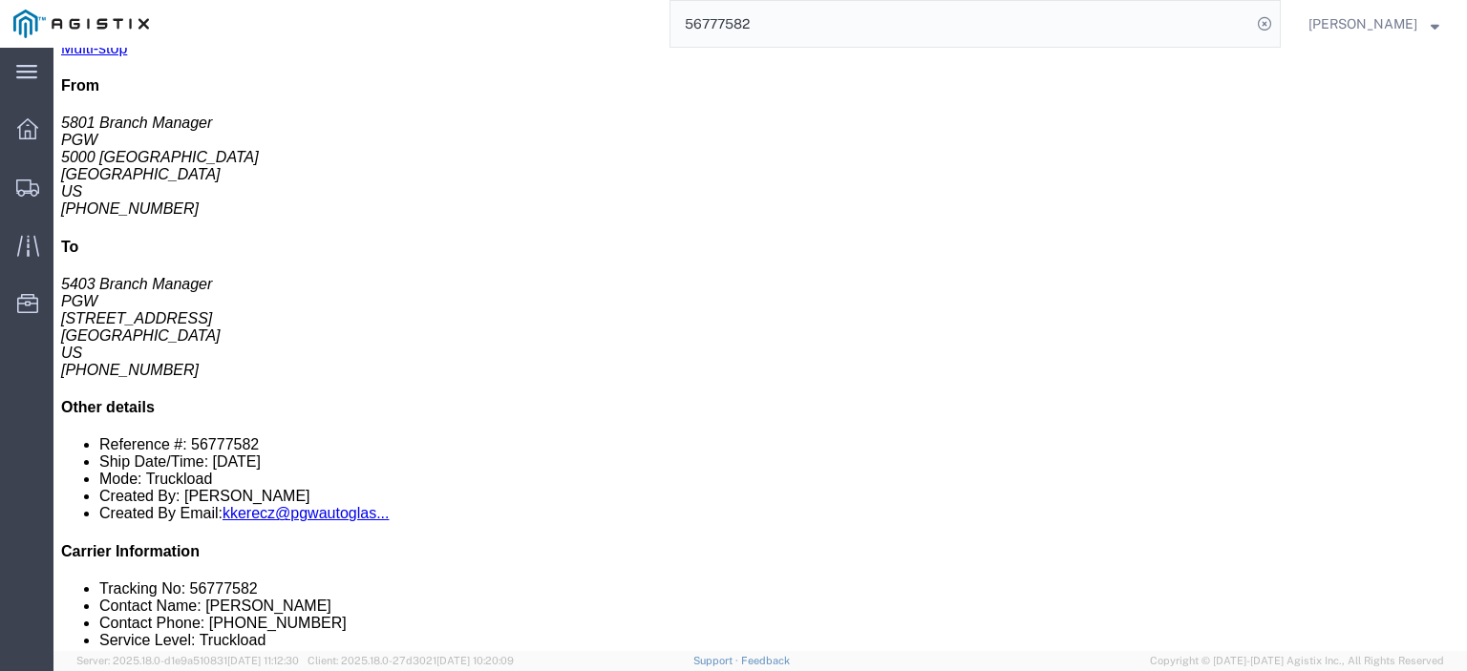
copy div "PGW Autoglass-AMG Abilene 5812"
drag, startPoint x: 449, startPoint y: 276, endPoint x: 360, endPoint y: 277, distance: 88.8
click div "[STREET_ADDRESS]"
copy div "[GEOGRAPHIC_DATA], [GEOGRAPHIC_DATA], 79602"
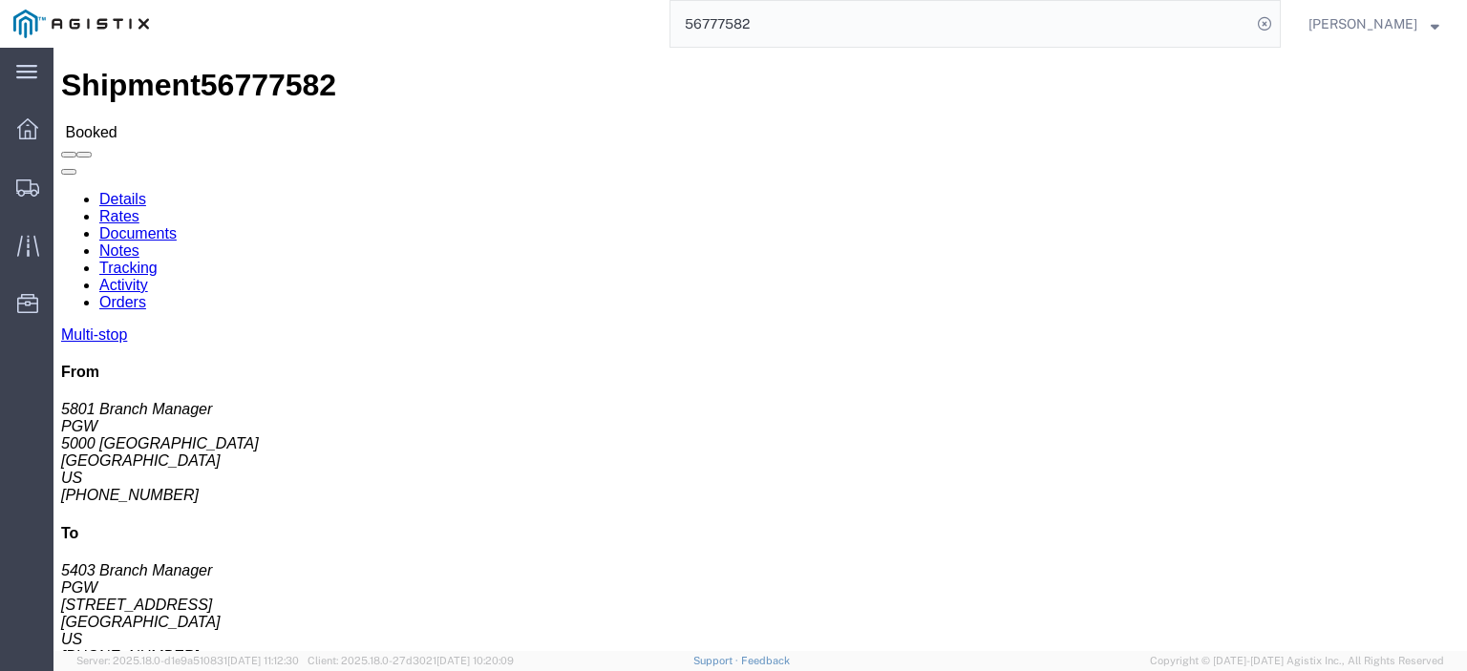
scroll to position [382, 0]
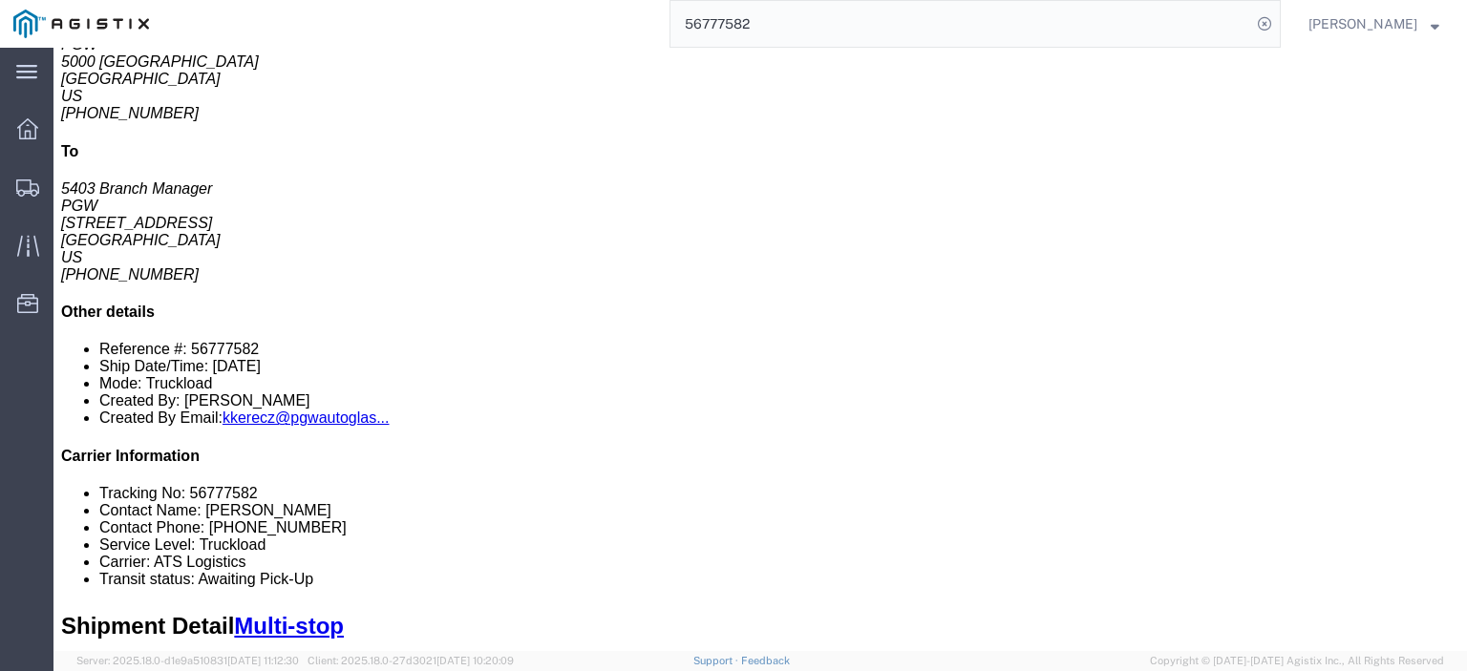
drag, startPoint x: 319, startPoint y: 219, endPoint x: 209, endPoint y: 222, distance: 109.9
click td "PGW [STREET_ADDRESS]"
click div "PGW"
drag, startPoint x: 436, startPoint y: 222, endPoint x: 327, endPoint y: 229, distance: 110.0
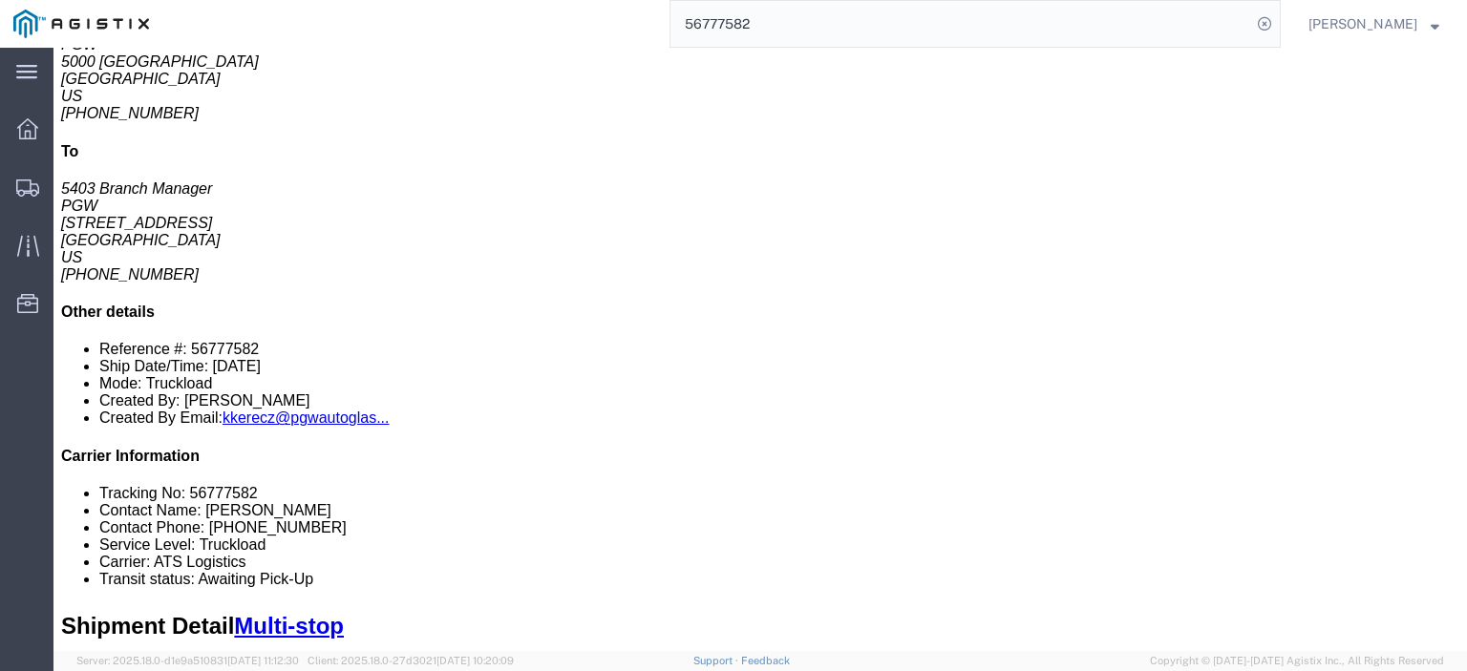
click div "[STREET_ADDRESS]"
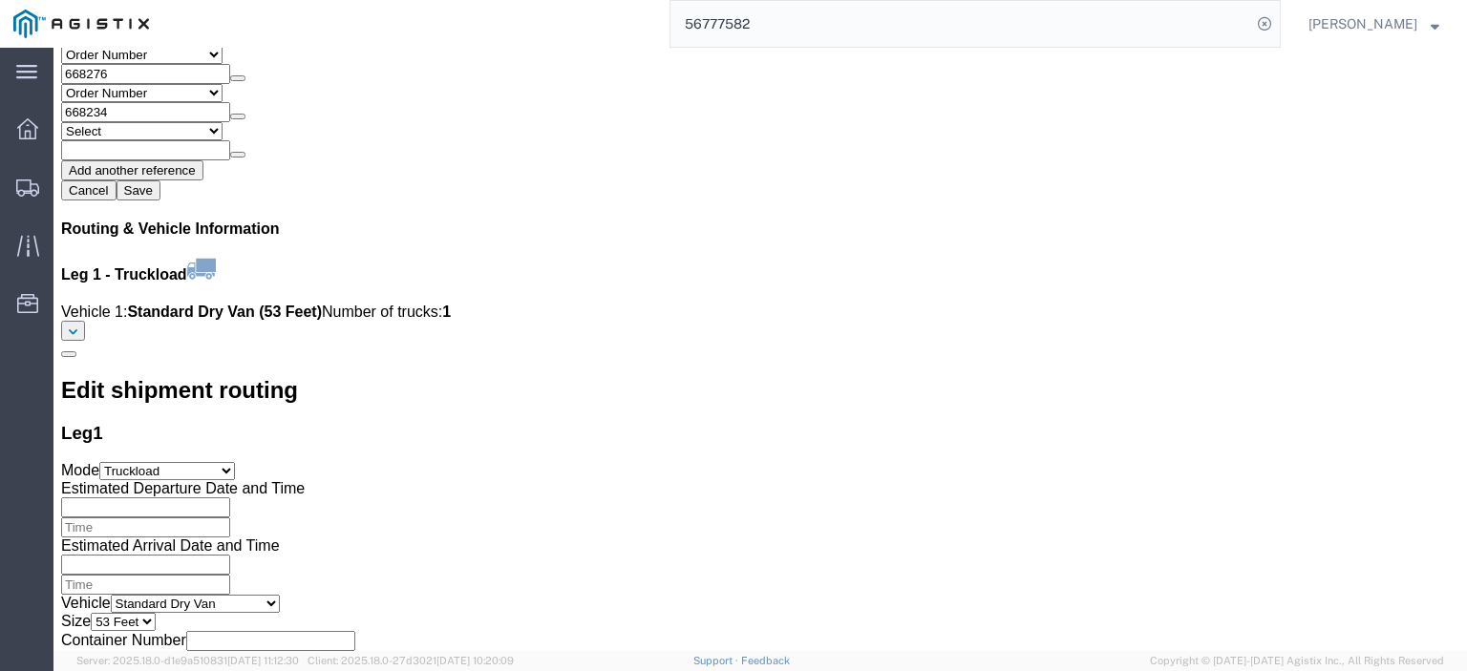
scroll to position [2387, 0]
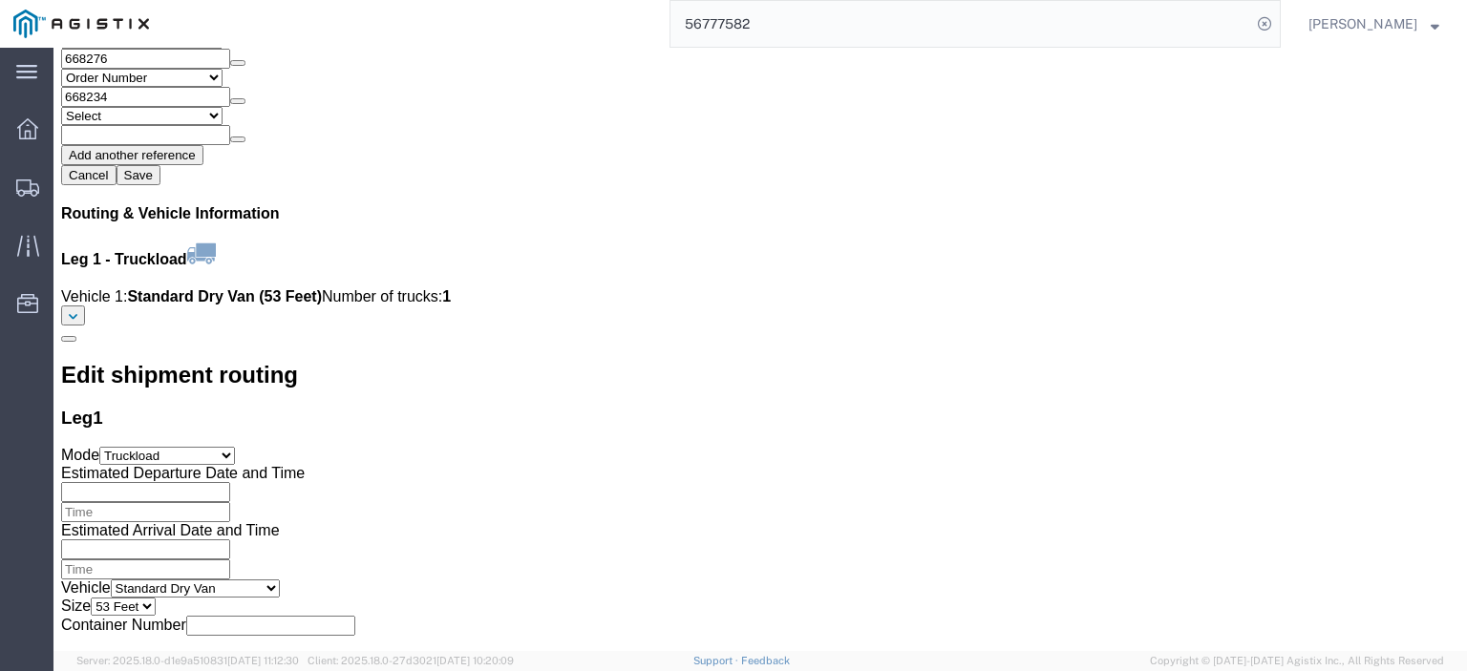
click link "Rates"
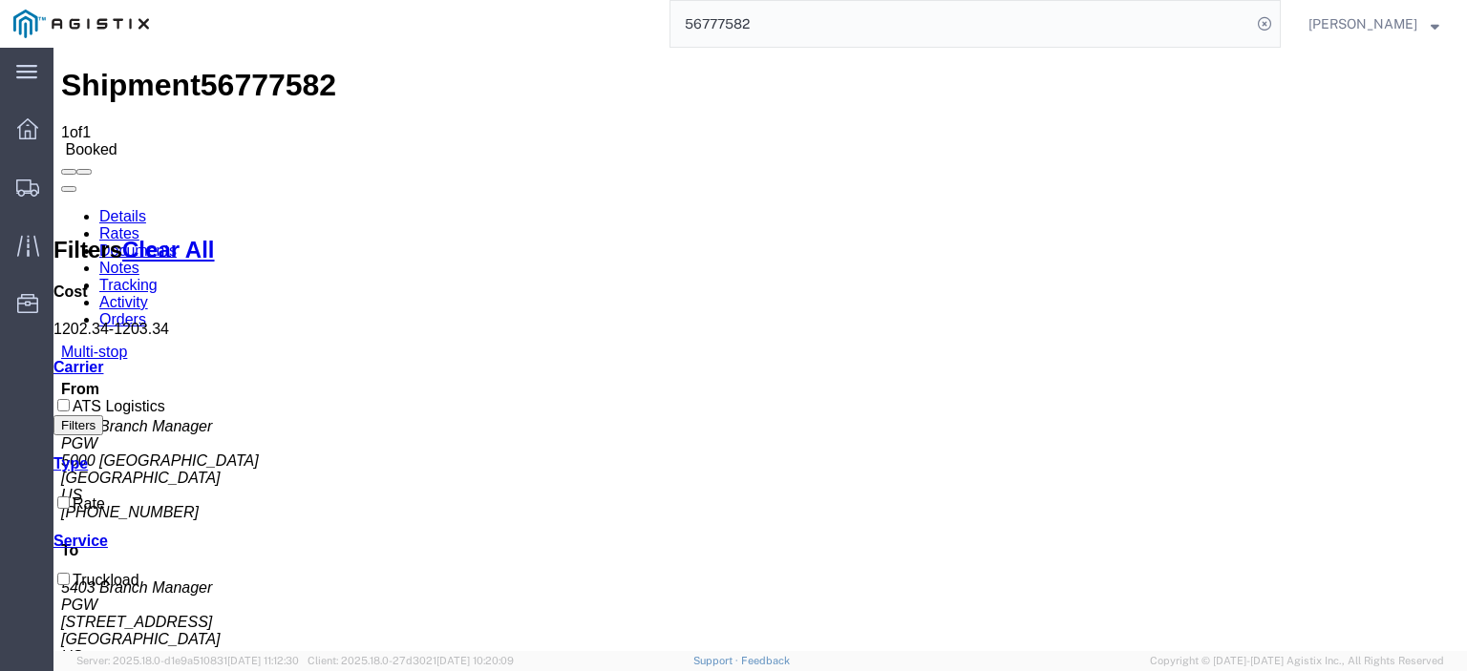
click at [139, 260] on link "Notes" at bounding box center [119, 268] width 40 height 16
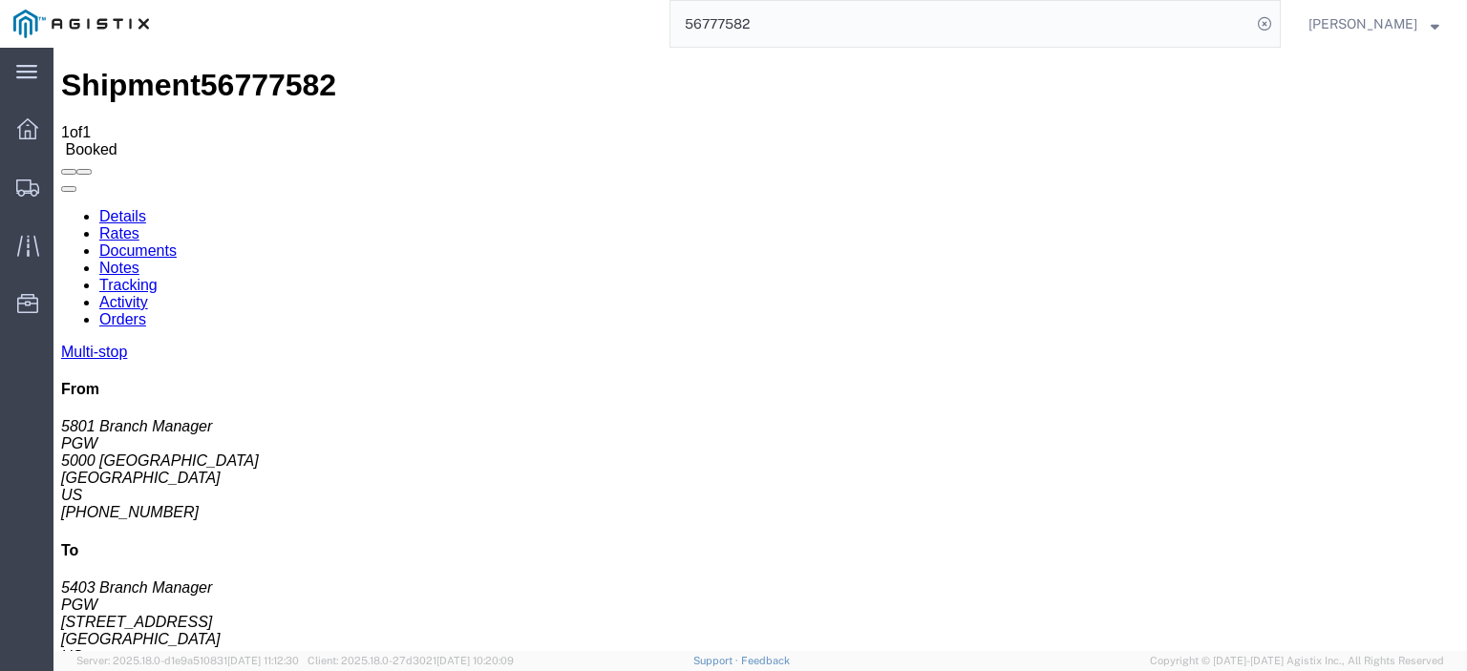
drag, startPoint x: 786, startPoint y: 25, endPoint x: 558, endPoint y: 12, distance: 228.5
click at [558, 12] on div "56777582" at bounding box center [721, 24] width 1118 height 48
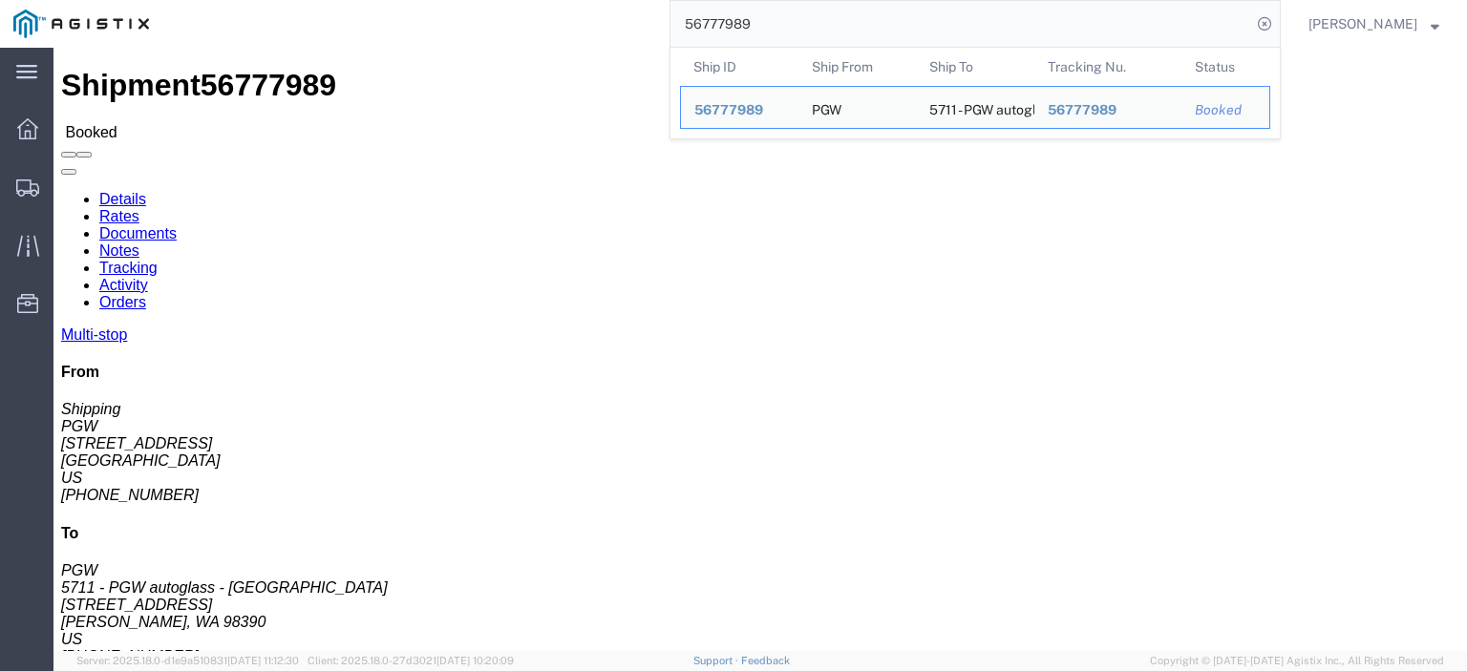
drag, startPoint x: 174, startPoint y: 226, endPoint x: 19, endPoint y: 230, distance: 154.7
click address "PGW (Shipping) 5407 [STREET_ADDRESS] [PHONE_NUMBER] [EMAIL_ADDRESS][DOMAIN_NAME]"
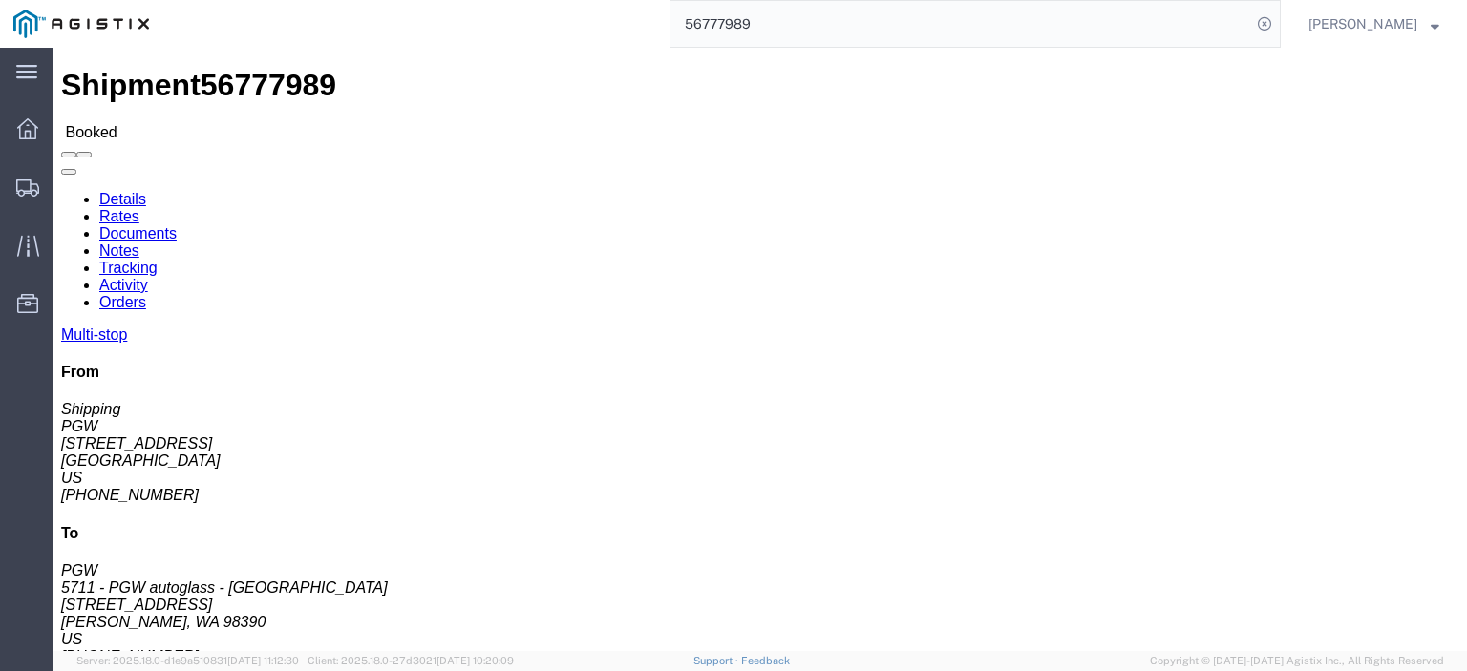
drag, startPoint x: 417, startPoint y: 228, endPoint x: 263, endPoint y: 229, distance: 154.7
click div "Ship To 5711 - PGW autoglass - [GEOGRAPHIC_DATA] (PGW) 5711 [STREET_ADDRESS][PE…"
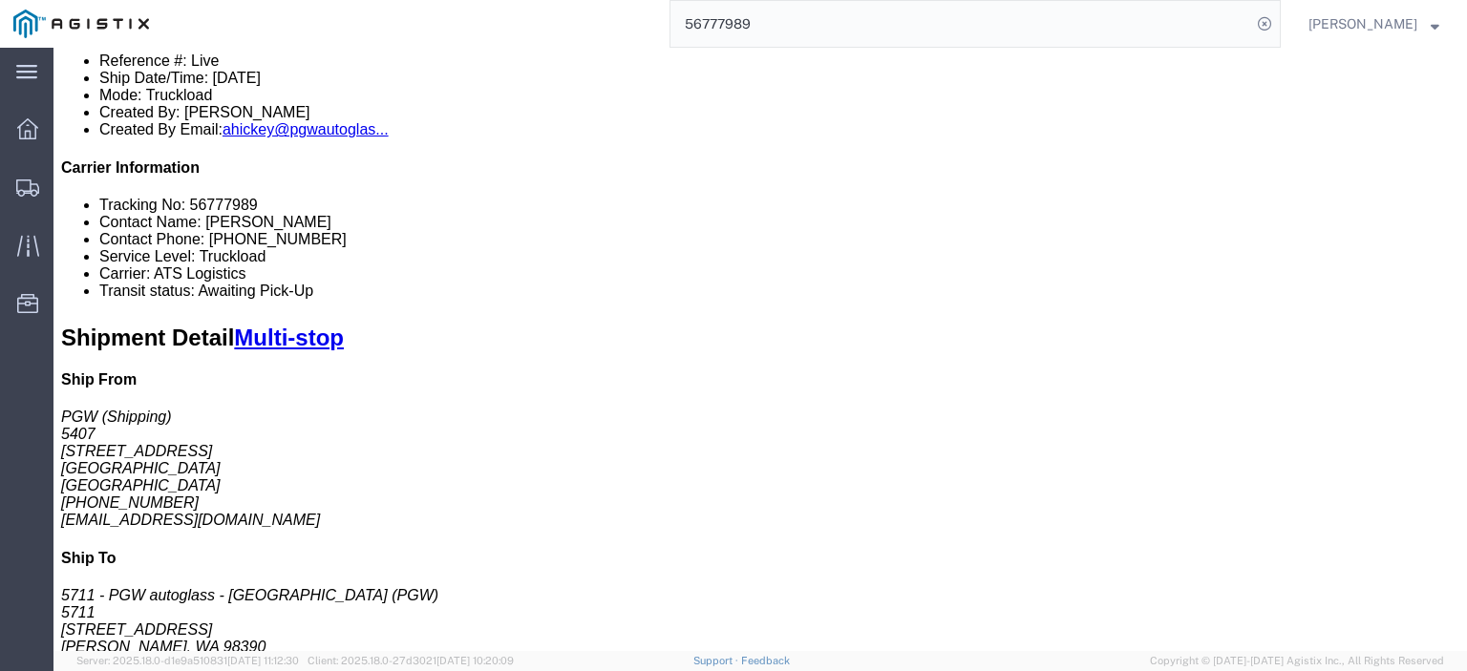
scroll to position [382, 0]
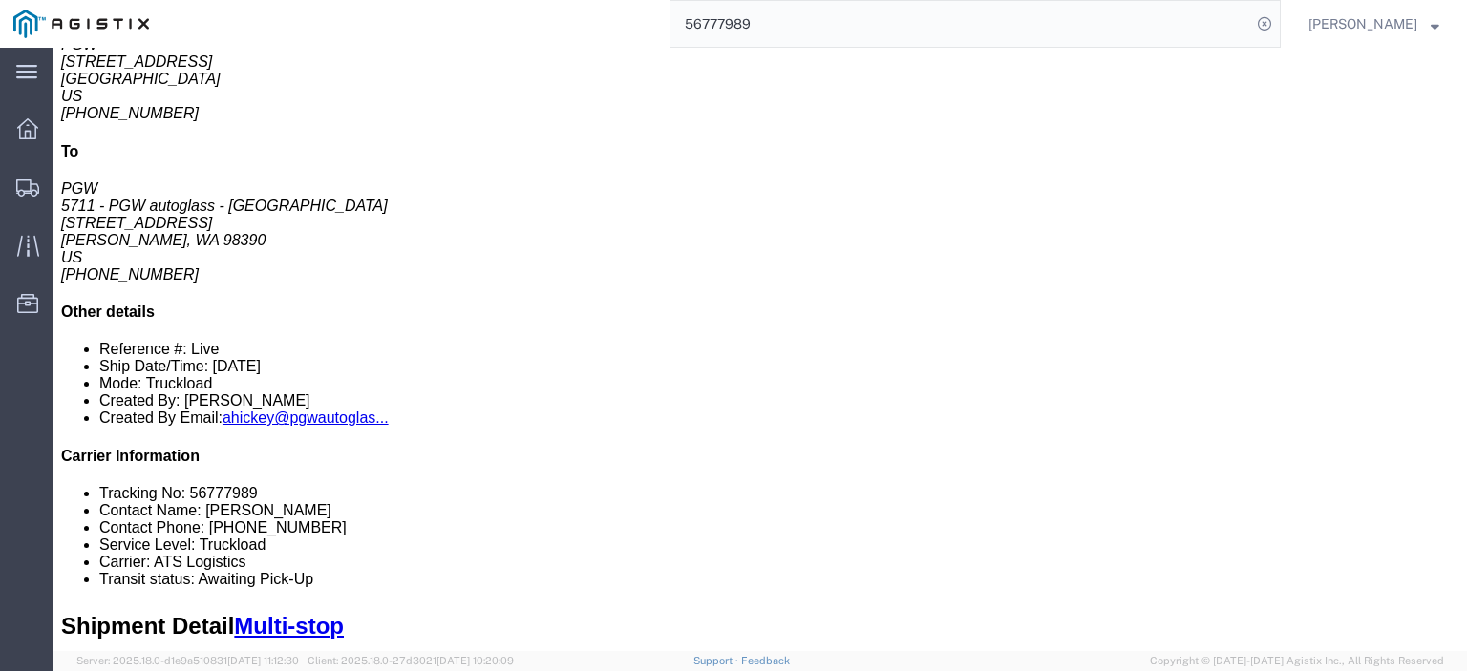
drag, startPoint x: 400, startPoint y: 181, endPoint x: 212, endPoint y: 188, distance: 188.2
click td "C/O SEAWIDE EXPRESS [STREET_ADDRESS]"
drag, startPoint x: 368, startPoint y: 162, endPoint x: 214, endPoint y: 166, distance: 153.8
click td "C/O SEAWIDE EXPRESS [STREET_ADDRESS]"
drag, startPoint x: 500, startPoint y: 183, endPoint x: 406, endPoint y: 181, distance: 94.5
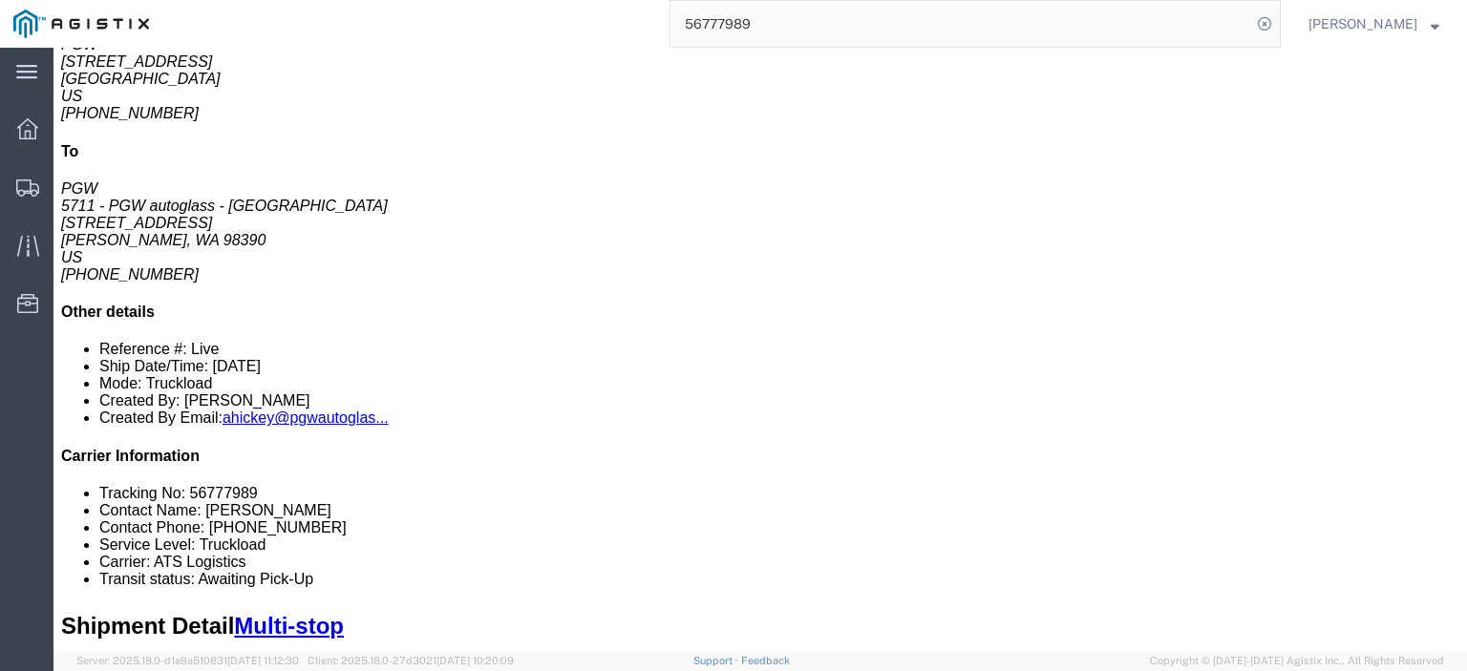
click div "[STREET_ADDRESS]"
drag, startPoint x: 833, startPoint y: 186, endPoint x: 653, endPoint y: 191, distance: 179.6
click div "Email: [EMAIL_ADDRESS][DOMAIN_NAME]"
drag, startPoint x: 754, startPoint y: 158, endPoint x: 681, endPoint y: 170, distance: 74.6
click div "Phone Nu.: [PHONE_NUMBER]"
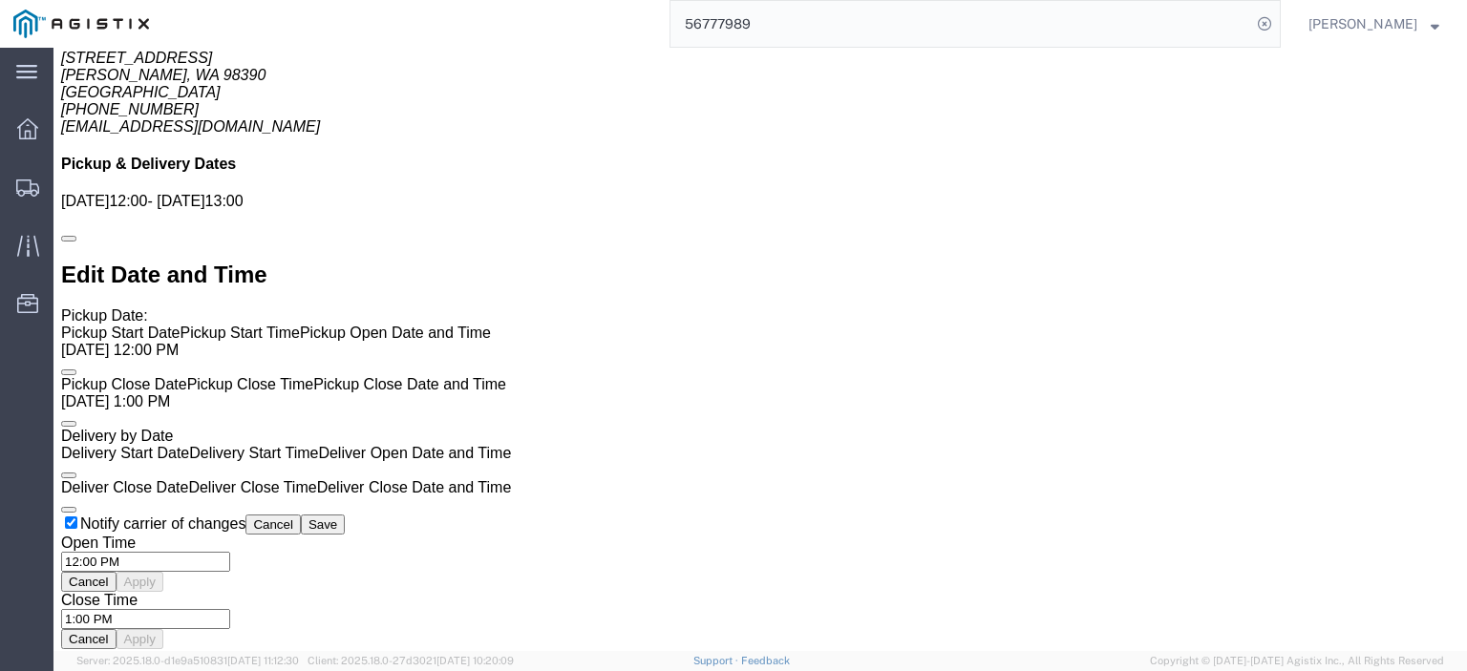
scroll to position [1432, 0]
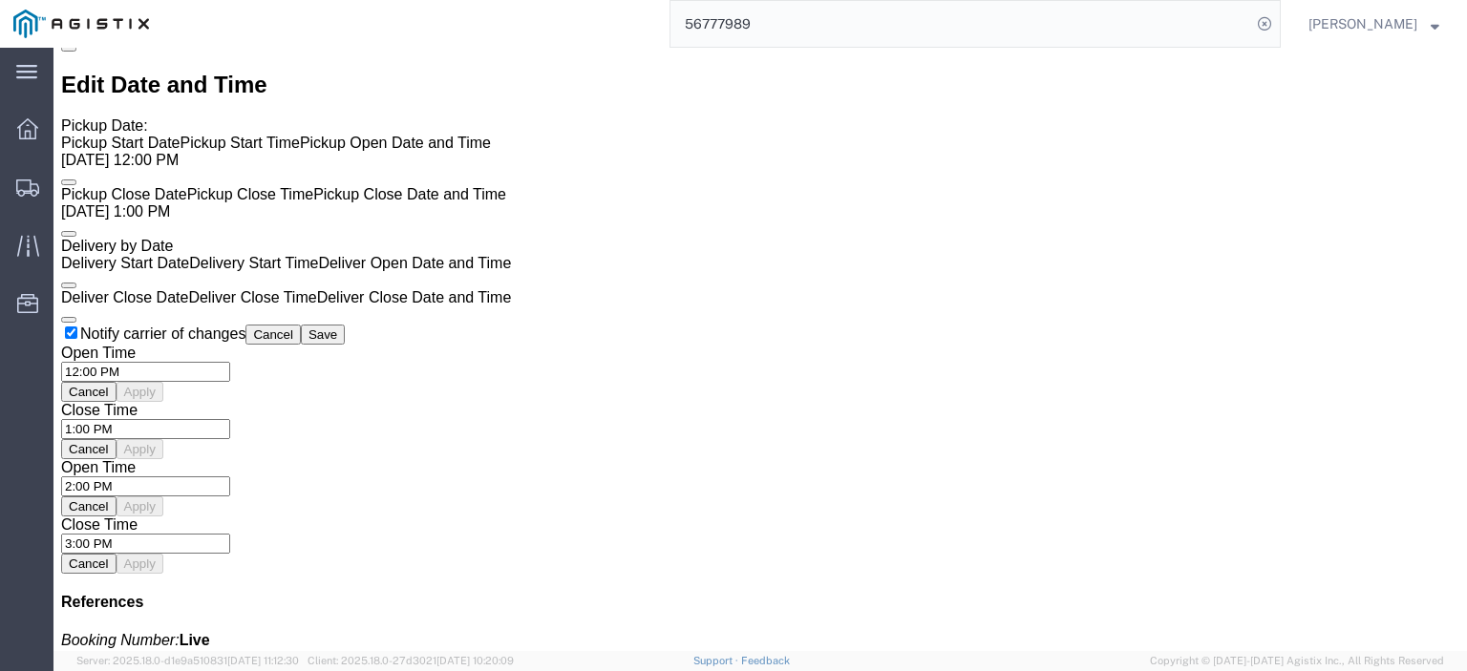
click link "Rates"
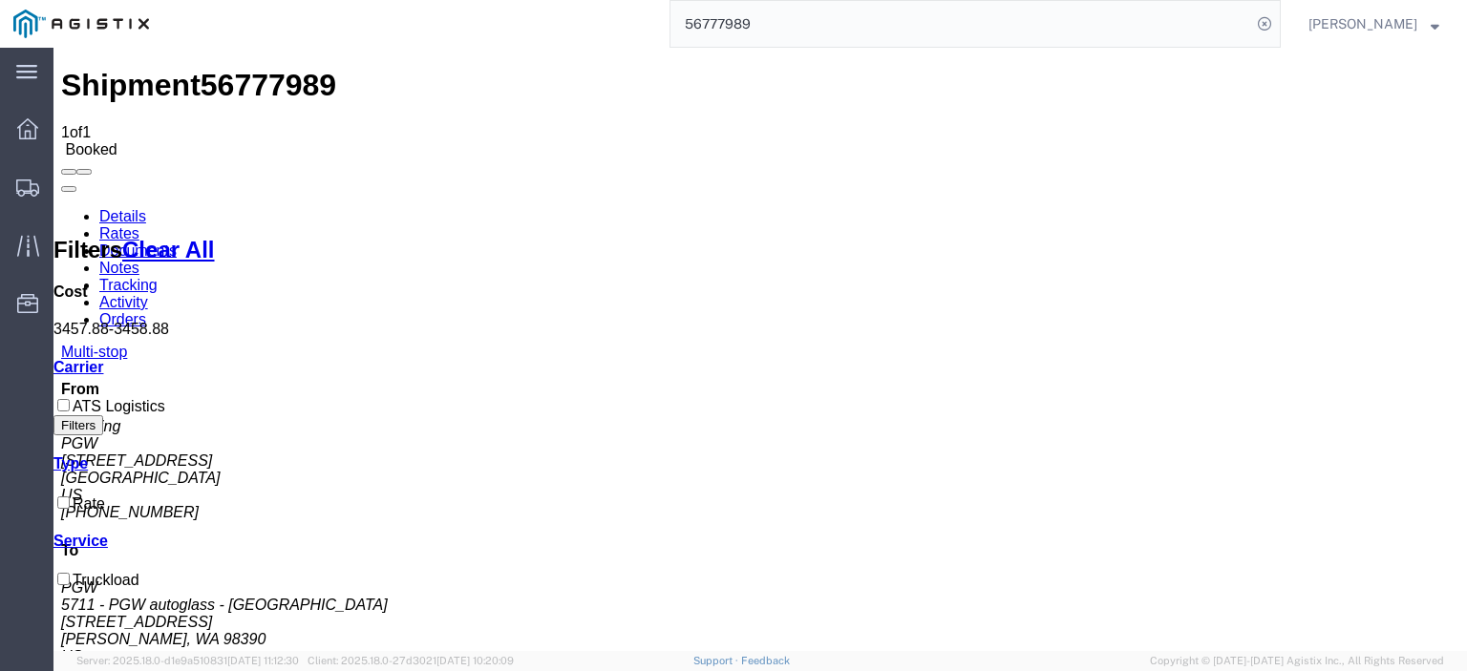
click at [139, 260] on link "Notes" at bounding box center [119, 268] width 40 height 16
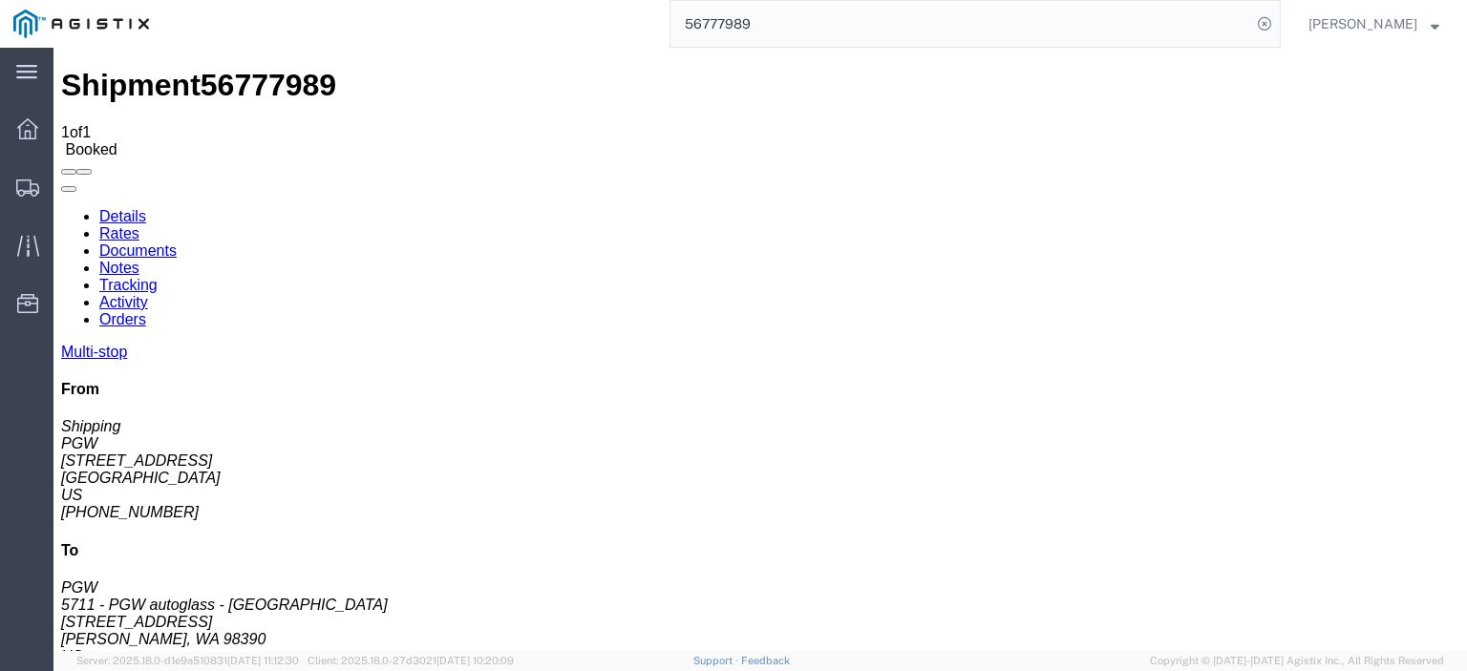
drag, startPoint x: 733, startPoint y: 0, endPoint x: 722, endPoint y: 11, distance: 16.2
click at [722, 11] on input "56777989" at bounding box center [960, 24] width 580 height 46
paste input "56777973"
click at [722, 11] on input "556777973" at bounding box center [960, 24] width 580 height 46
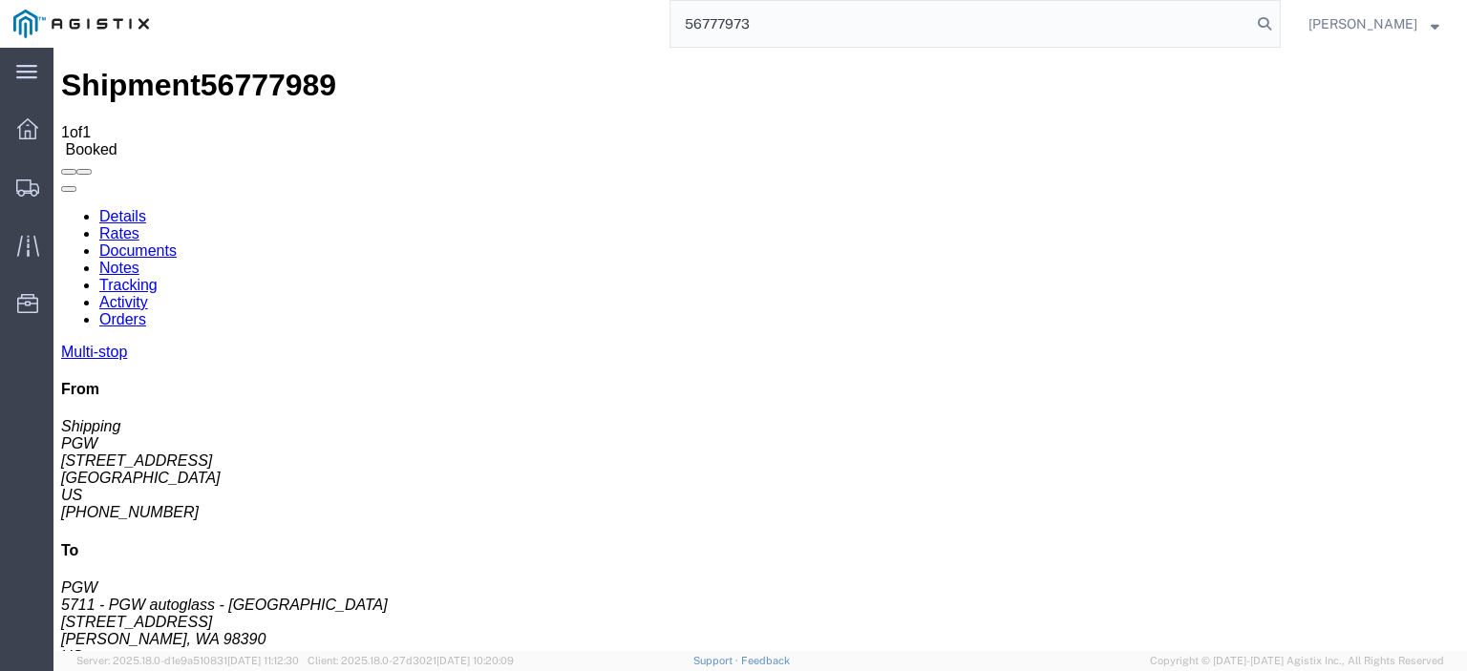
type input "56777973"
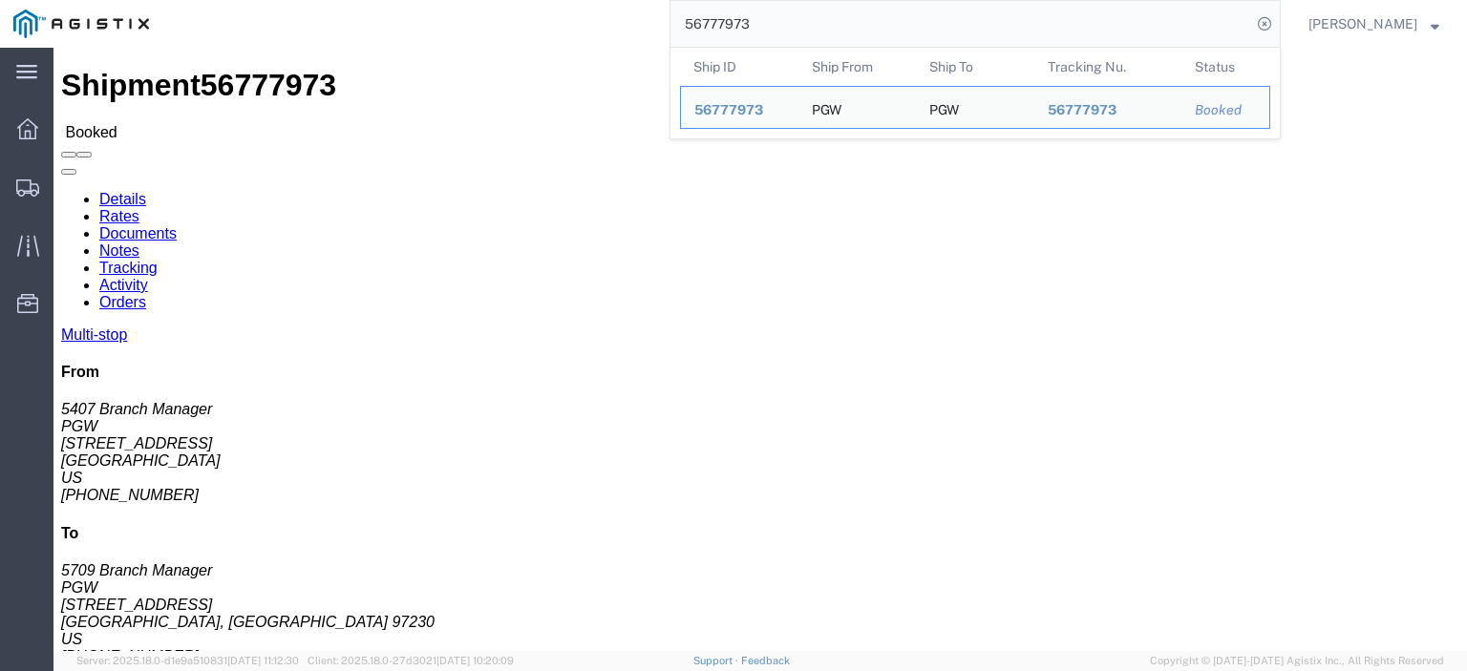
drag, startPoint x: 176, startPoint y: 229, endPoint x: 12, endPoint y: 228, distance: 163.3
click div "Ship From PGW (5407 Branch Manager) [STREET_ADDRESS] [PHONE_NUMBER] [EMAIL_ADDR…"
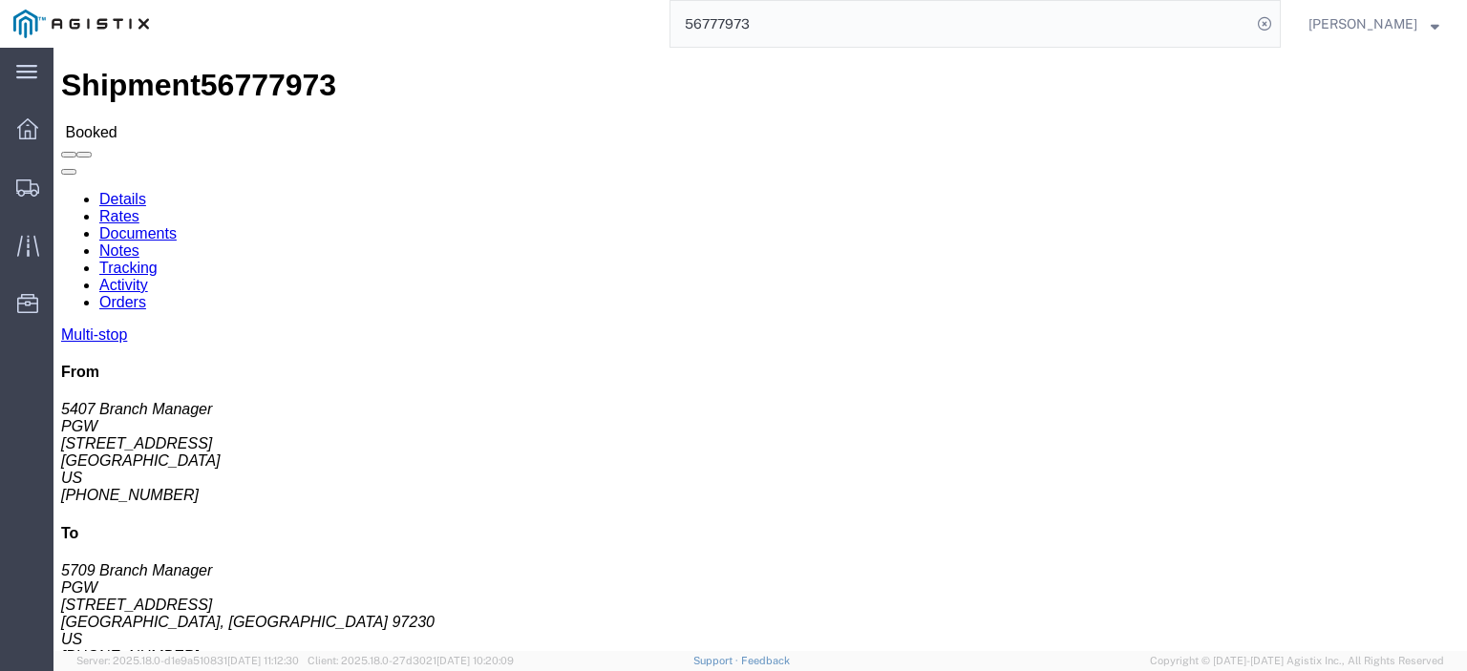
drag, startPoint x: 332, startPoint y: 246, endPoint x: 280, endPoint y: 224, distance: 56.9
click address "PGW (5709 Branch Manager) [STREET_ADDRESS] [PHONE_NUMBER] [EMAIL_ADDRESS][DOMAI…"
drag, startPoint x: 340, startPoint y: 244, endPoint x: 255, endPoint y: 227, distance: 86.7
click div "Ship From PGW (5407 Branch Manager) [STREET_ADDRESS] [PHONE_NUMBER] [EMAIL_ADDR…"
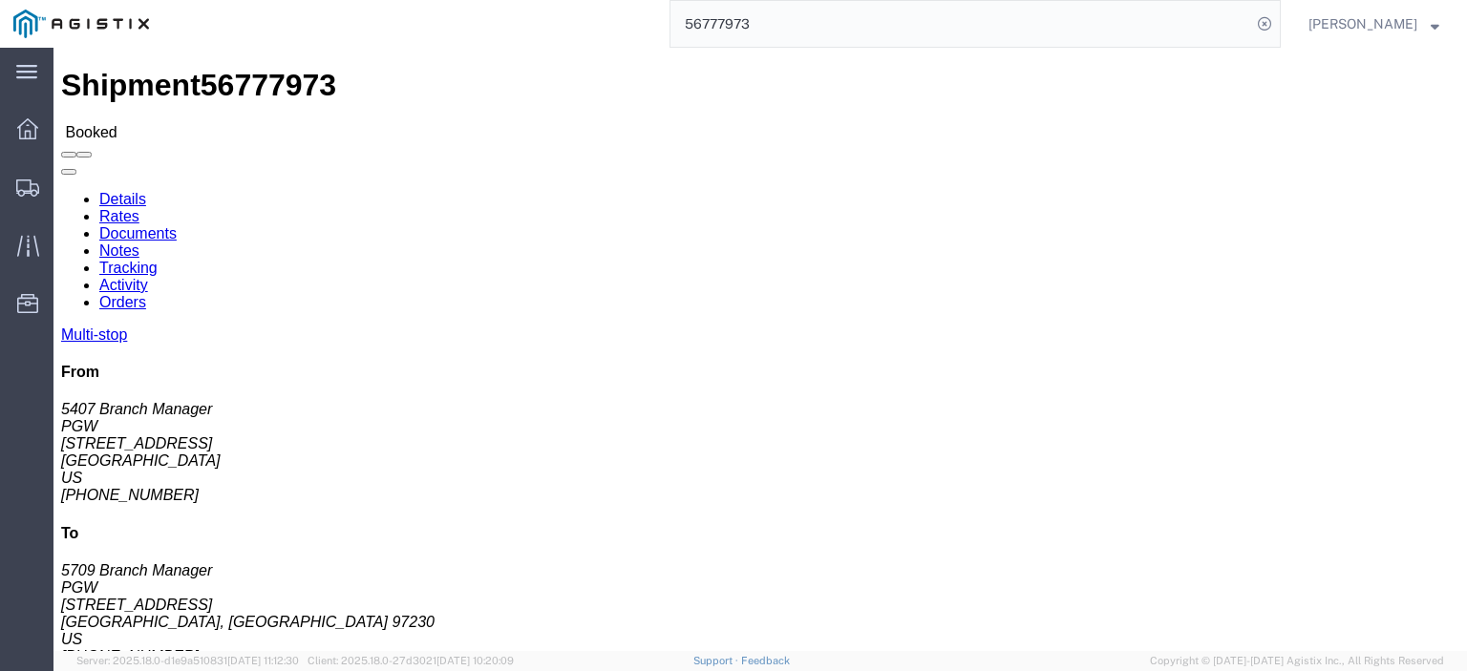
click address "PGW (5709 Branch Manager) [STREET_ADDRESS] [PHONE_NUMBER] [EMAIL_ADDRESS][DOMAI…"
drag, startPoint x: 333, startPoint y: 242, endPoint x: 266, endPoint y: 222, distance: 69.8
click div "Ship To PGW (5709 Branch Manager) [STREET_ADDRESS] [PHONE_NUMBER] [EMAIL_ADDRES…"
drag, startPoint x: 305, startPoint y: 207, endPoint x: 255, endPoint y: 180, distance: 56.4
click div "Ship From PGW (5407 Branch Manager) [STREET_ADDRESS] [PHONE_NUMBER] [EMAIL_ADDR…"
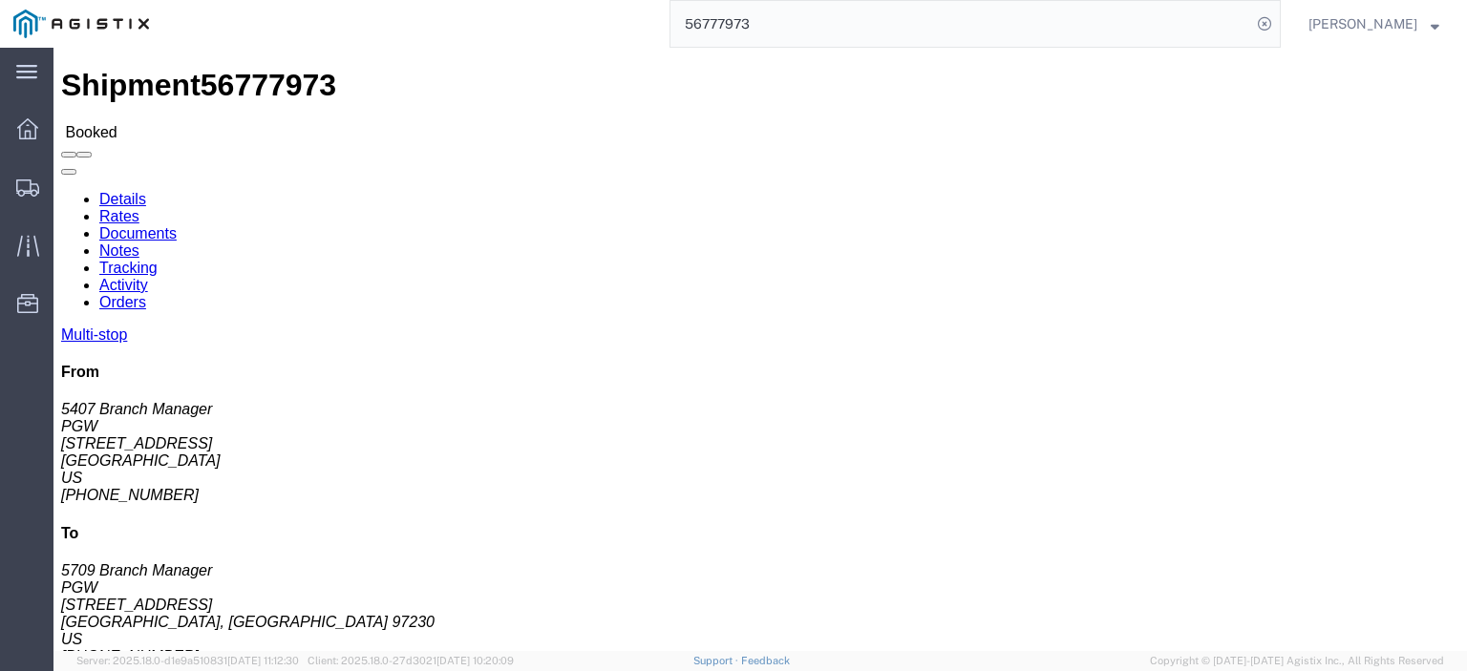
click address "PGW (5709 Branch Manager) [STREET_ADDRESS] [PHONE_NUMBER] [EMAIL_ADDRESS][DOMAI…"
drag, startPoint x: 306, startPoint y: 205, endPoint x: 268, endPoint y: 184, distance: 42.8
click div "Ship To PGW (5709 Branch Manager) [STREET_ADDRESS] [PHONE_NUMBER] [EMAIL_ADDRES…"
drag, startPoint x: 396, startPoint y: 271, endPoint x: 265, endPoint y: 269, distance: 130.8
click div "Ship To PGW (5709 Branch Manager) [STREET_ADDRESS] [PHONE_NUMBER] [EMAIL_ADDRES…"
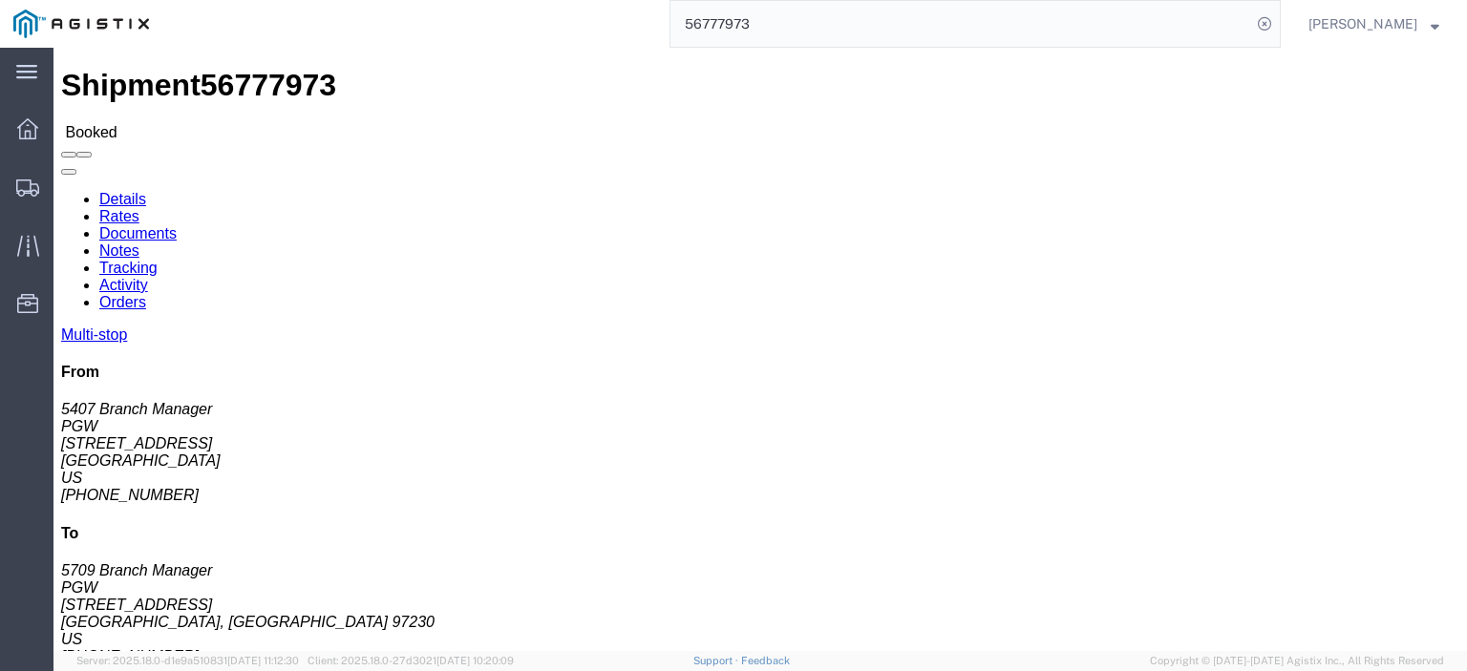
drag, startPoint x: 471, startPoint y: 321, endPoint x: 300, endPoint y: 317, distance: 170.9
click div "Ship To PGW (5709 Branch Manager) [STREET_ADDRESS] [PHONE_NUMBER] [EMAIL_ADDRES…"
drag, startPoint x: 359, startPoint y: 296, endPoint x: 263, endPoint y: 306, distance: 96.9
click div "Ship To PGW (5709 Branch Manager) [STREET_ADDRESS] [PHONE_NUMBER] [EMAIL_ADDRES…"
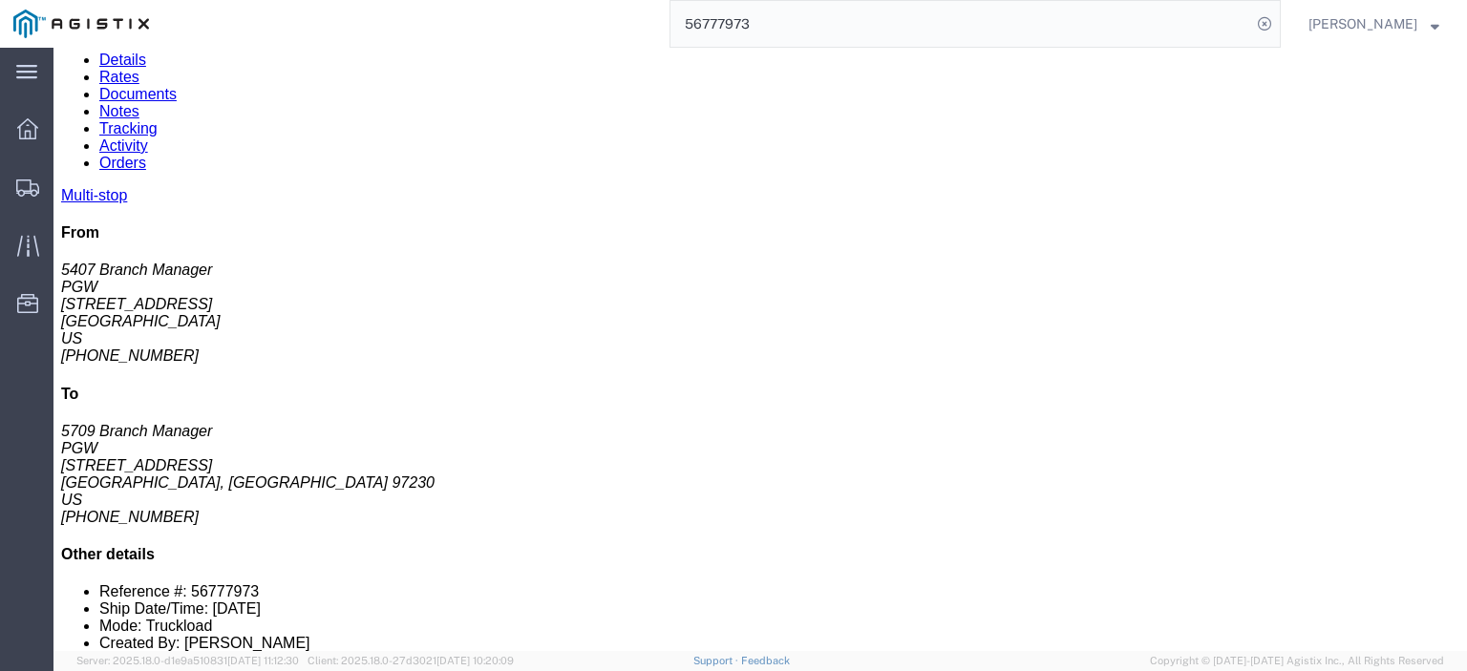
scroll to position [171, 0]
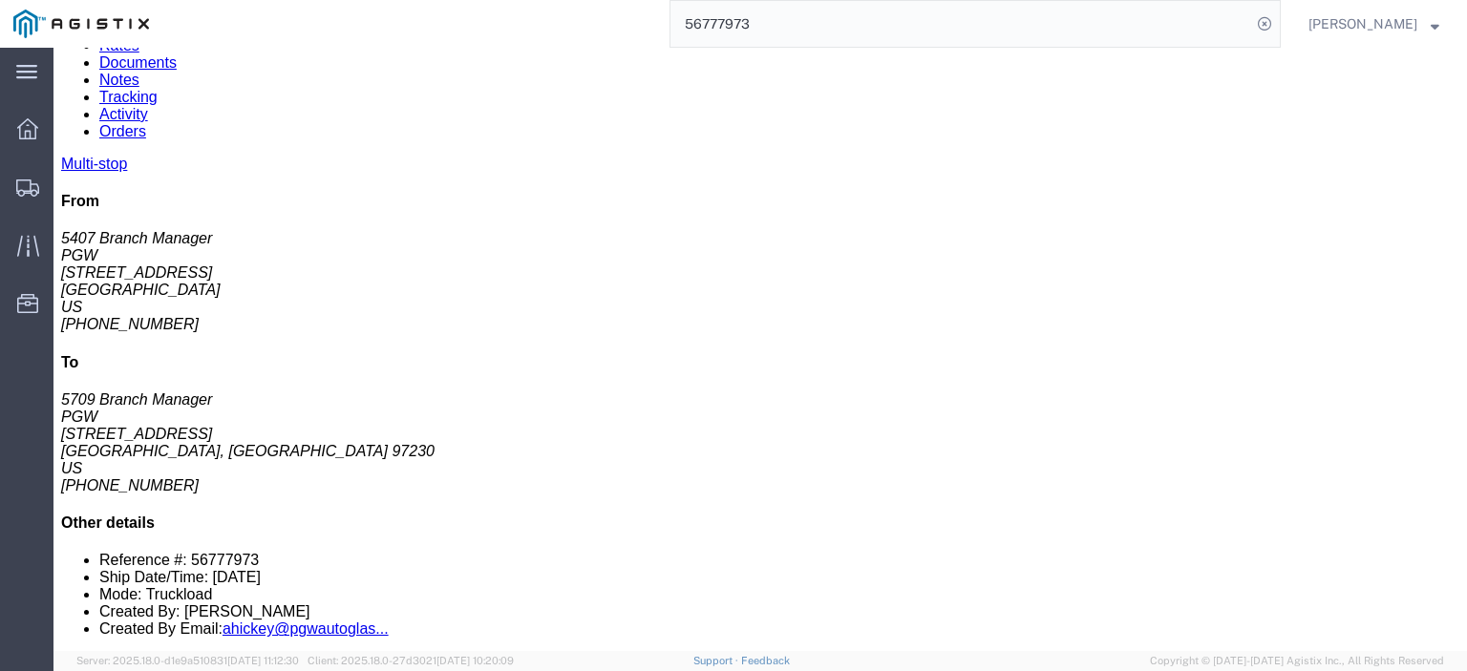
drag, startPoint x: 343, startPoint y: 410, endPoint x: 206, endPoint y: 416, distance: 136.7
click td "PGW [STREET_ADDRESS]"
click div "PGW"
drag, startPoint x: 470, startPoint y: 410, endPoint x: 351, endPoint y: 416, distance: 118.6
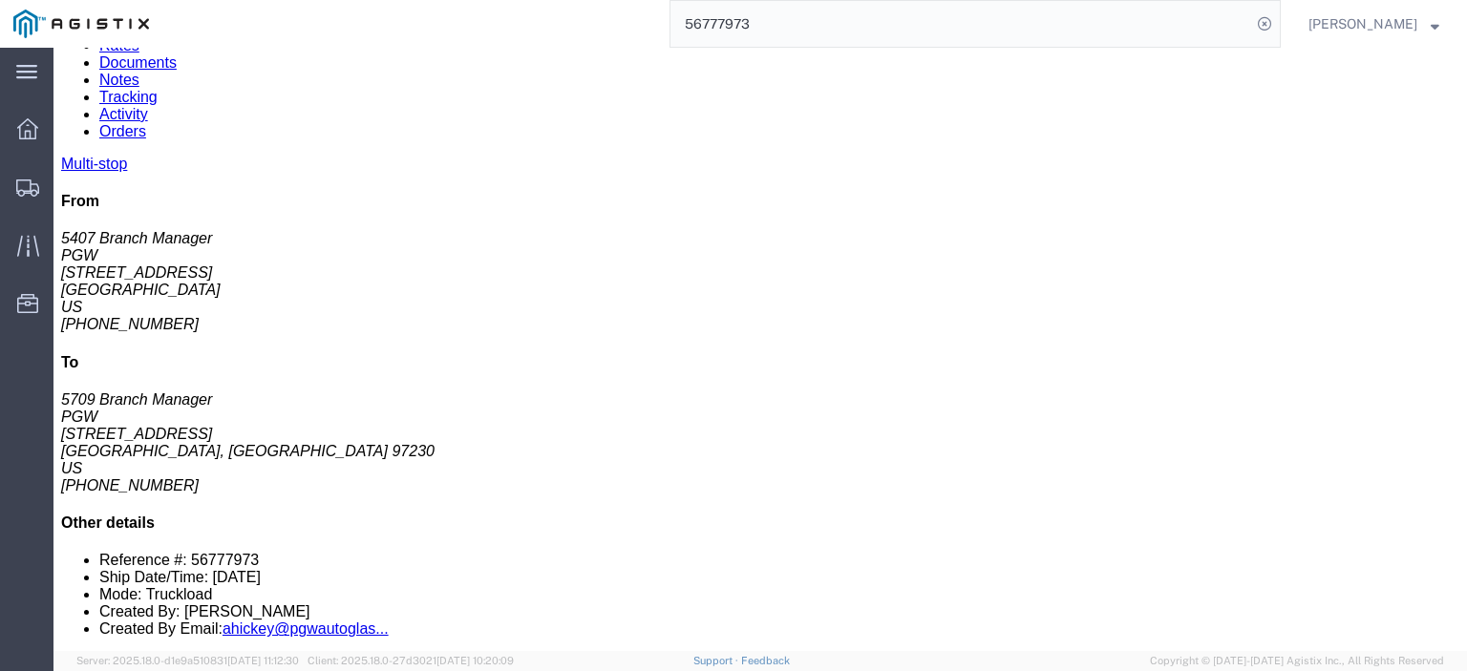
click div "[STREET_ADDRESS]"
drag, startPoint x: 365, startPoint y: 413, endPoint x: 375, endPoint y: 418, distance: 11.5
click div "[STREET_ADDRESS]"
drag, startPoint x: 470, startPoint y: 411, endPoint x: 358, endPoint y: 414, distance: 111.8
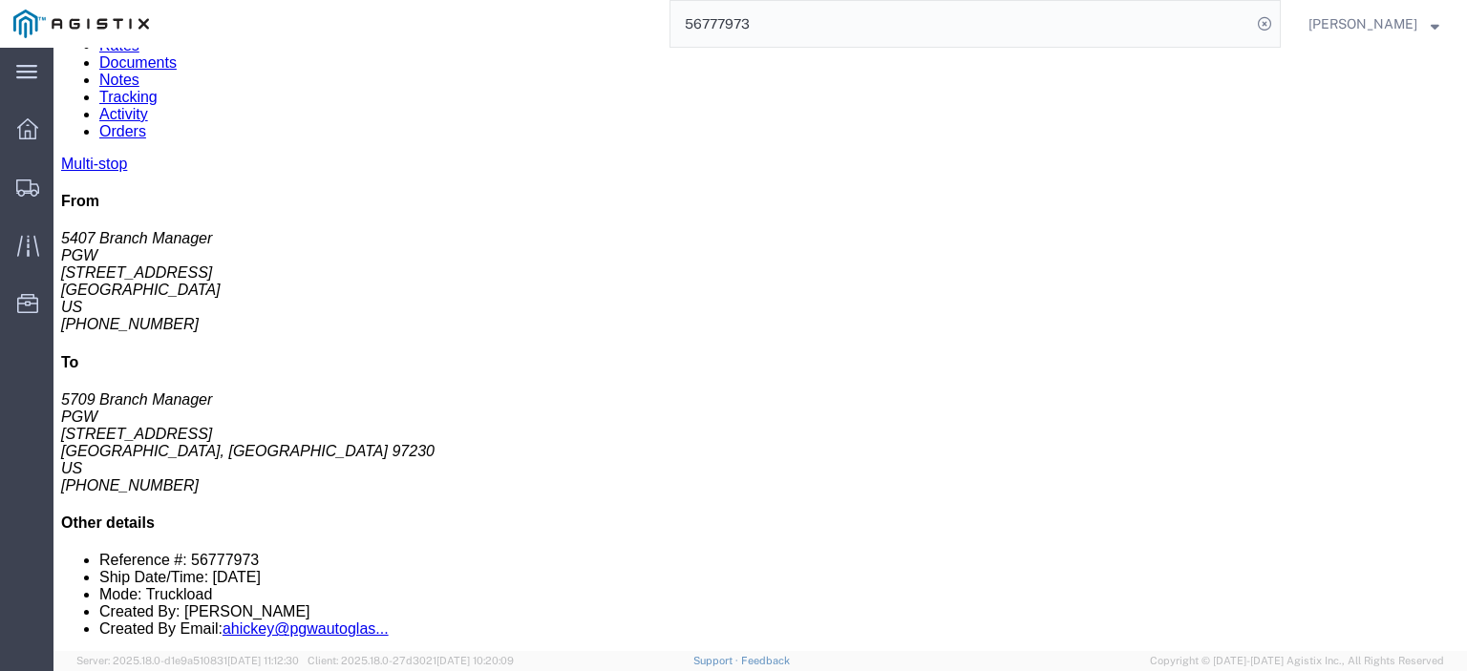
click div "[STREET_ADDRESS]"
drag, startPoint x: 848, startPoint y: 411, endPoint x: 663, endPoint y: 416, distance: 185.3
click div "Email: [EMAIL_ADDRESS][DOMAIN_NAME]"
drag, startPoint x: 733, startPoint y: 392, endPoint x: 685, endPoint y: 403, distance: 49.8
click td "Phone Nu.: [PHONE_NUMBER] Email: [EMAIL_ADDRESS][DOMAIN_NAME]"
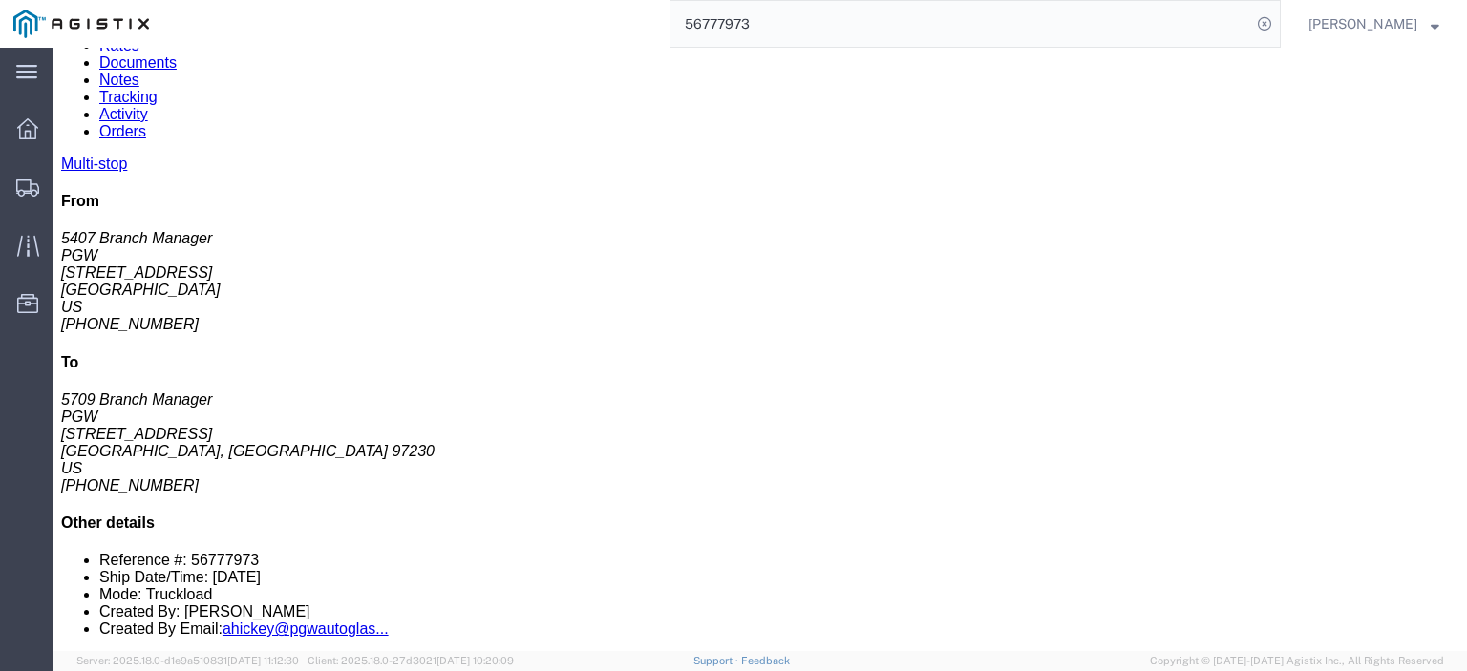
click div "Phone Nu.: [PHONE_NUMBER]"
drag, startPoint x: 771, startPoint y: 394, endPoint x: 696, endPoint y: 398, distance: 75.5
click div "Phone Nu.: [PHONE_NUMBER]"
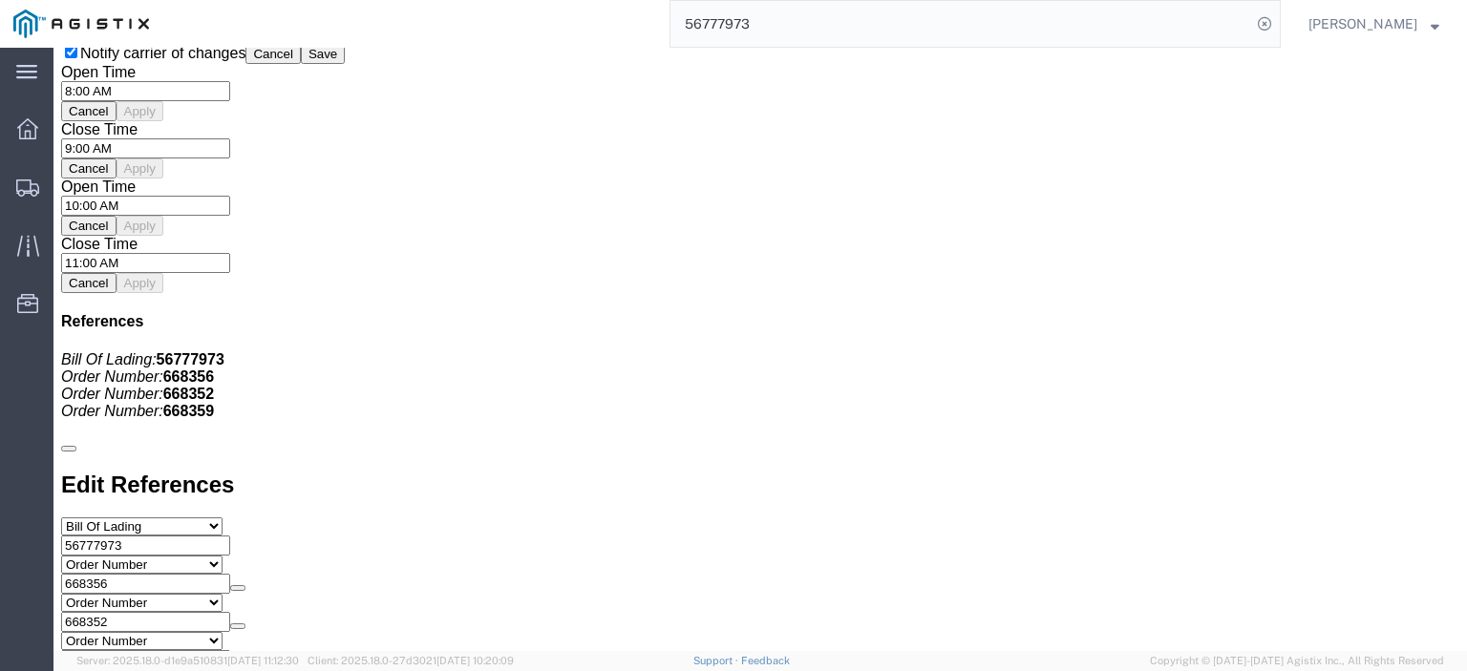
scroll to position [1623, 0]
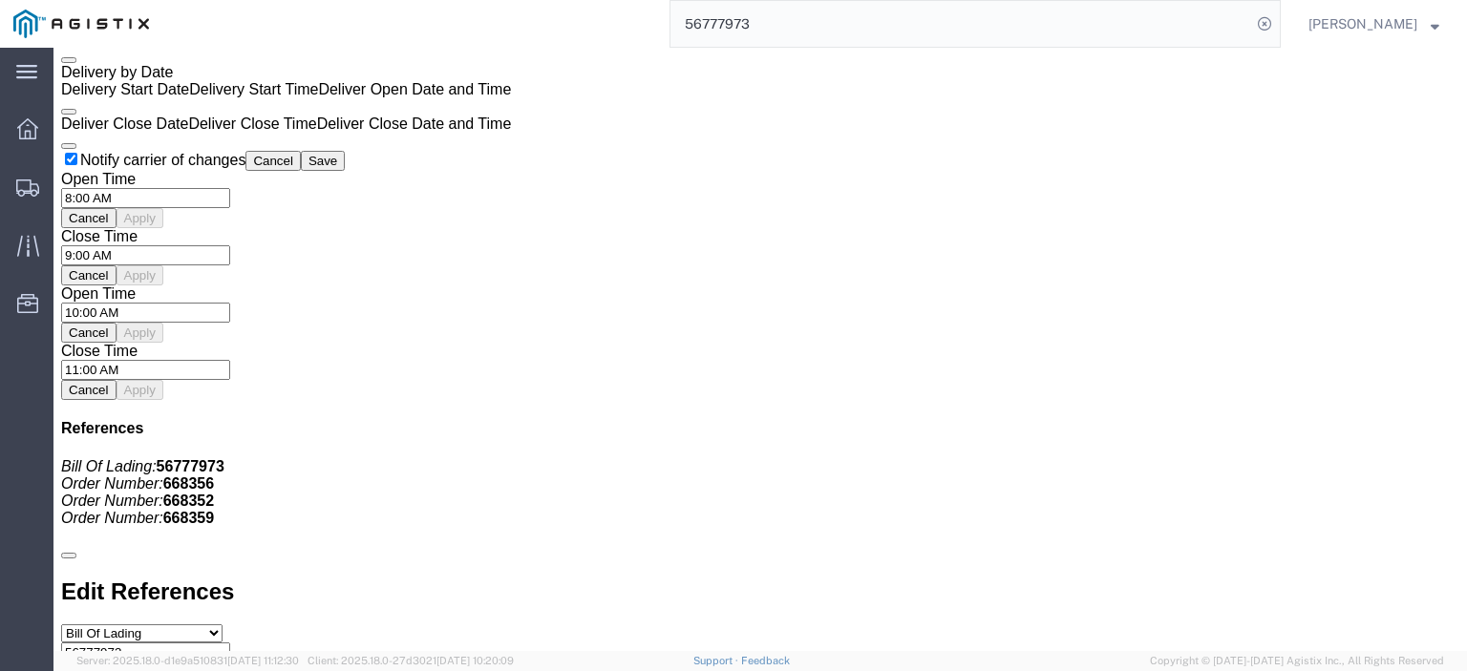
click link "Rates"
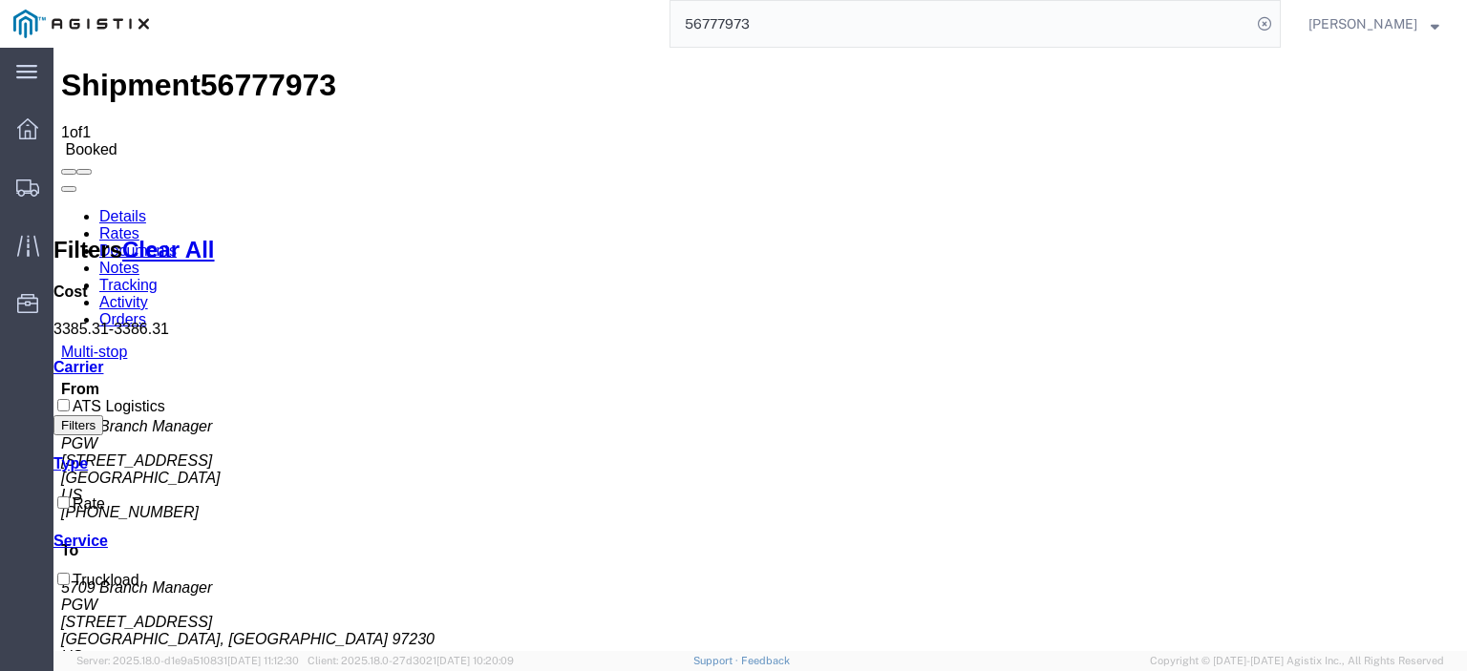
click at [139, 260] on link "Notes" at bounding box center [119, 268] width 40 height 16
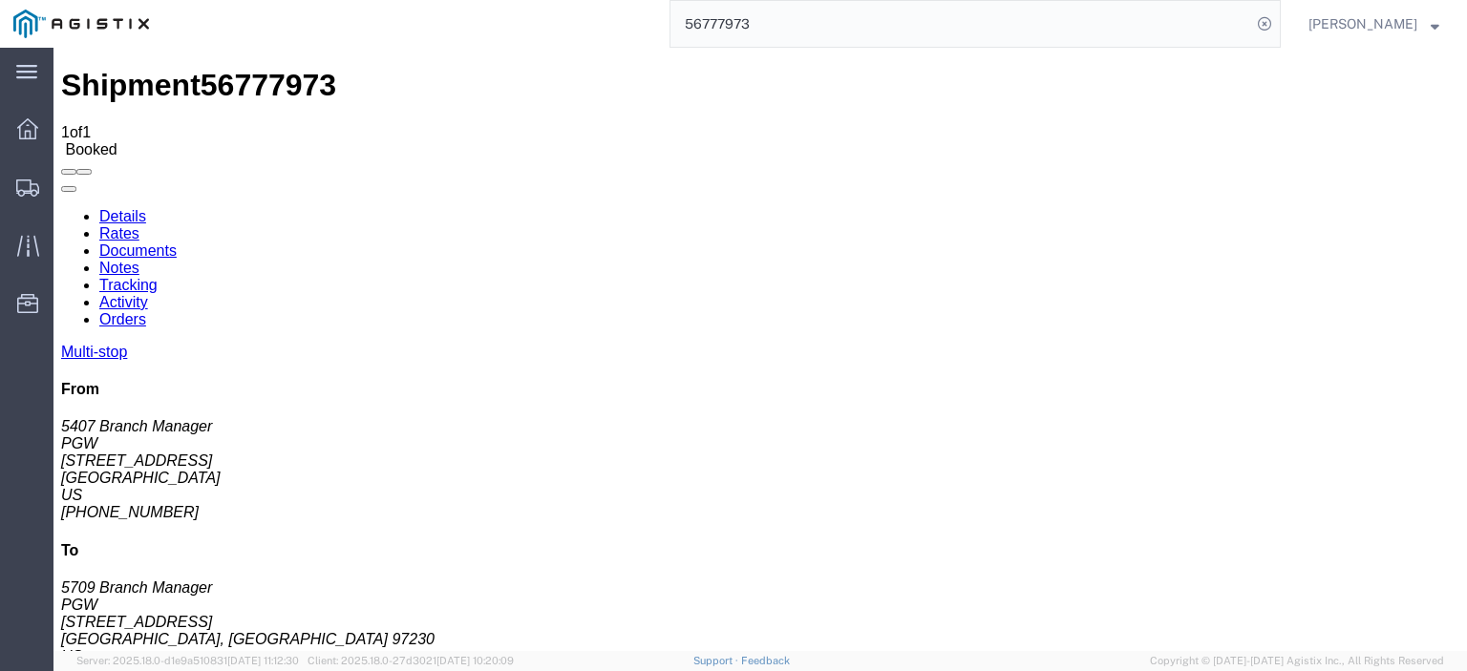
click at [125, 208] on link "Details" at bounding box center [122, 216] width 47 height 16
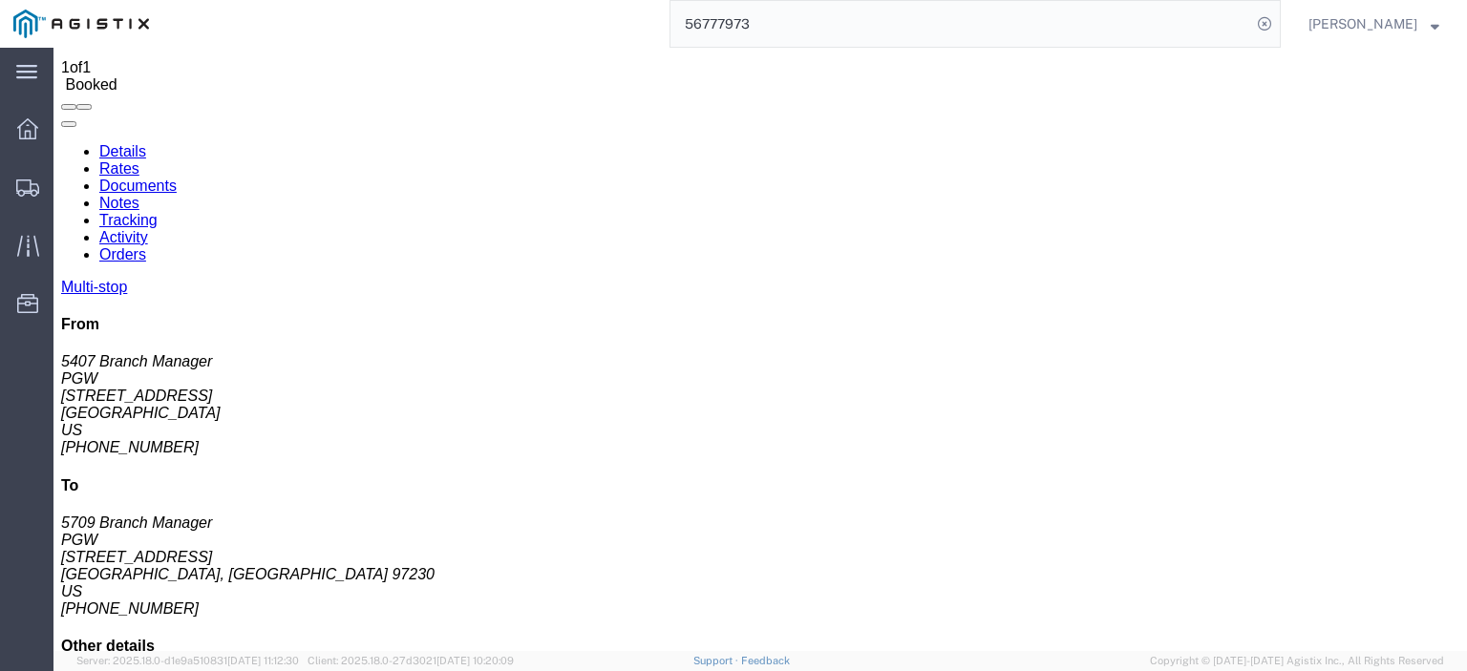
scroll to position [191, 0]
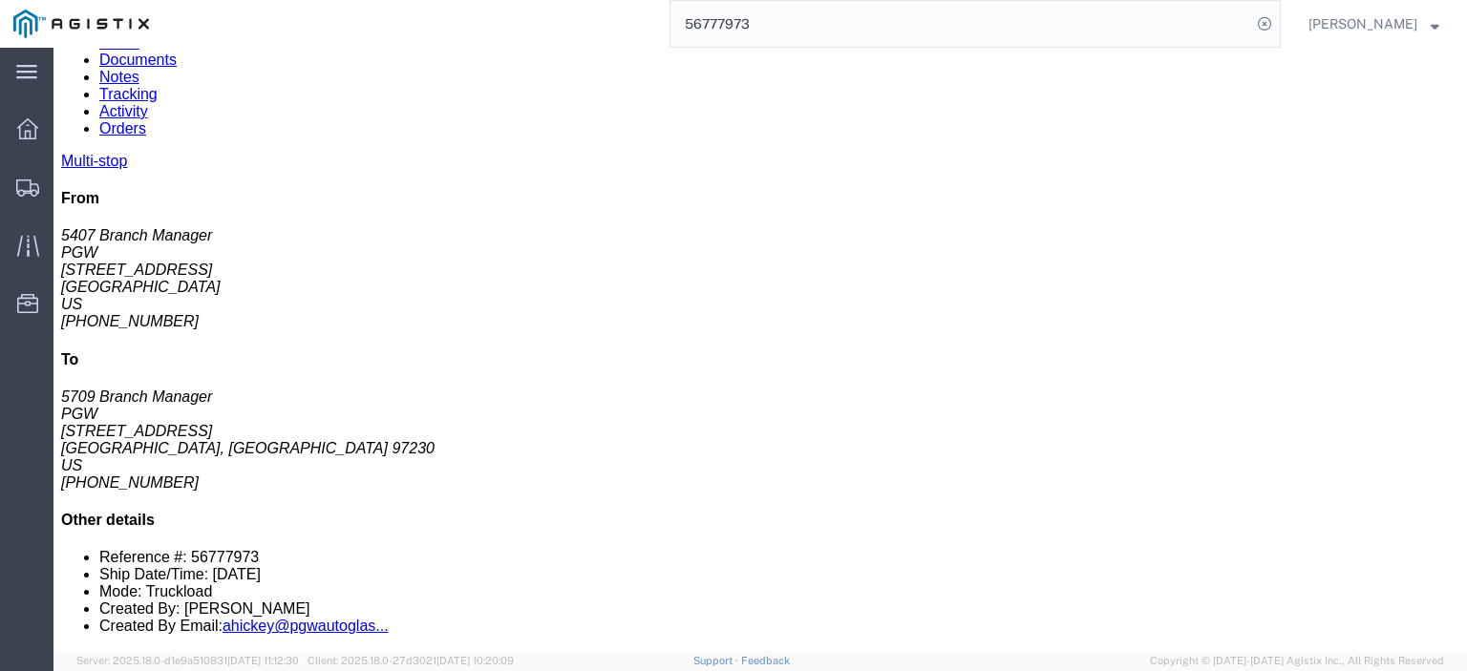
drag, startPoint x: 321, startPoint y: 429, endPoint x: 202, endPoint y: 428, distance: 118.4
click td "PGW [STREET_ADDRESS]"
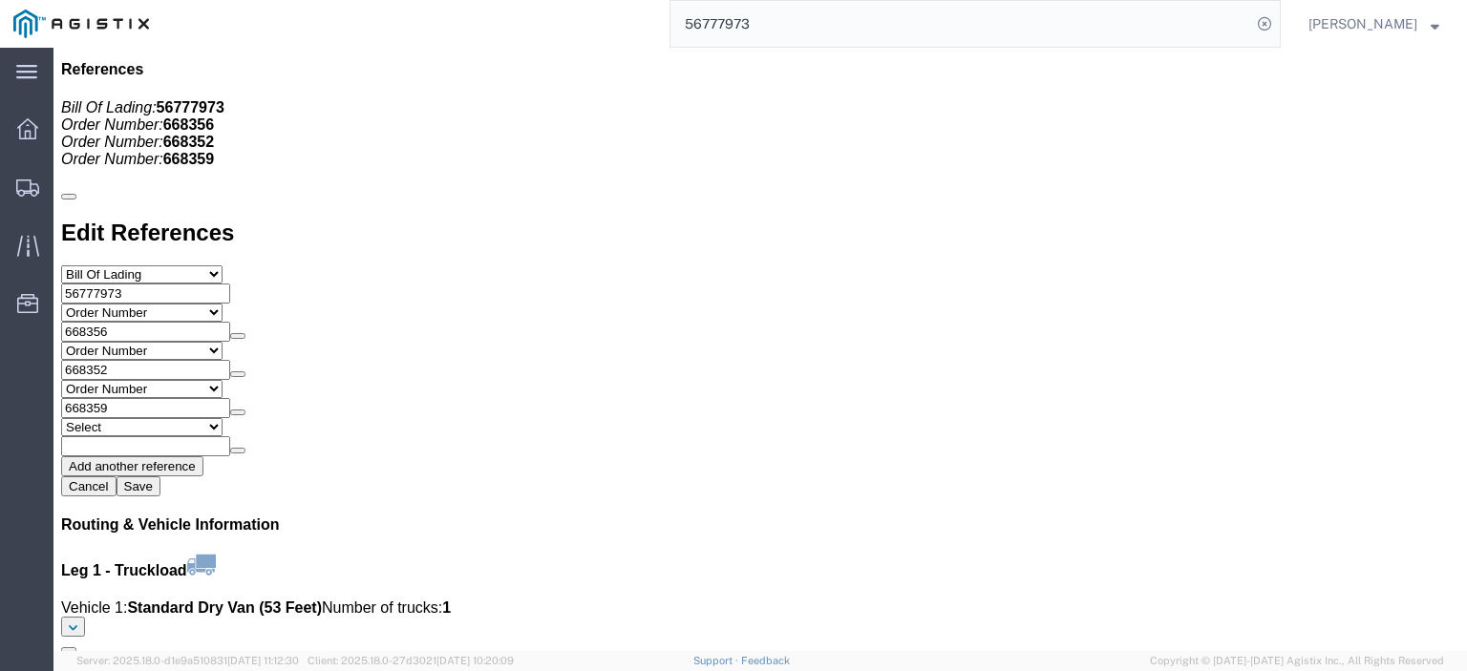
scroll to position [2005, 0]
